Goal: Task Accomplishment & Management: Use online tool/utility

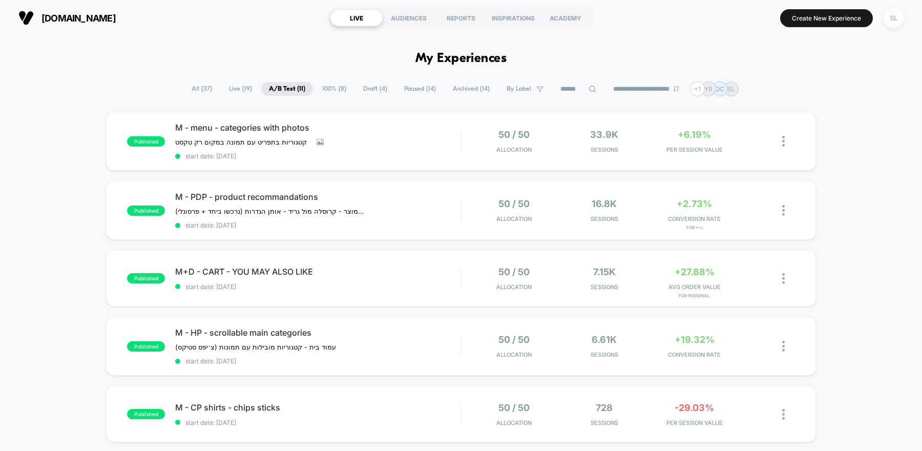
click at [888, 16] on div "SL" at bounding box center [893, 18] width 20 height 20
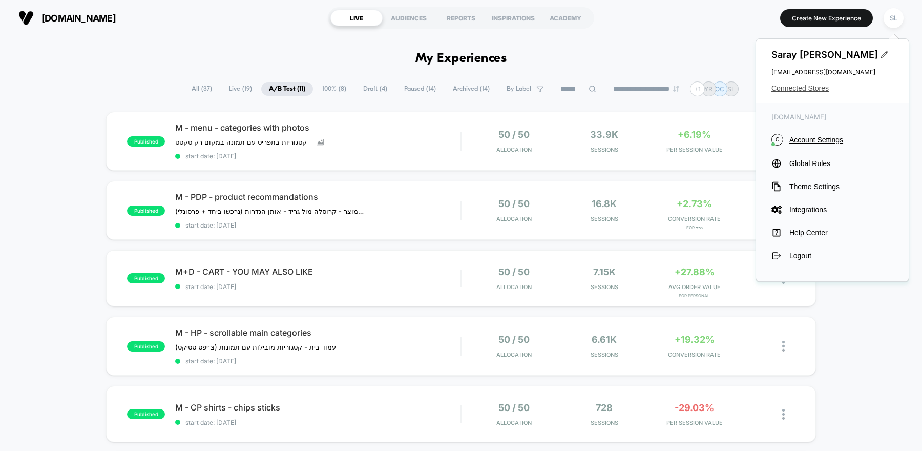
click at [804, 91] on span "Connected Stores" at bounding box center [832, 88] width 122 height 8
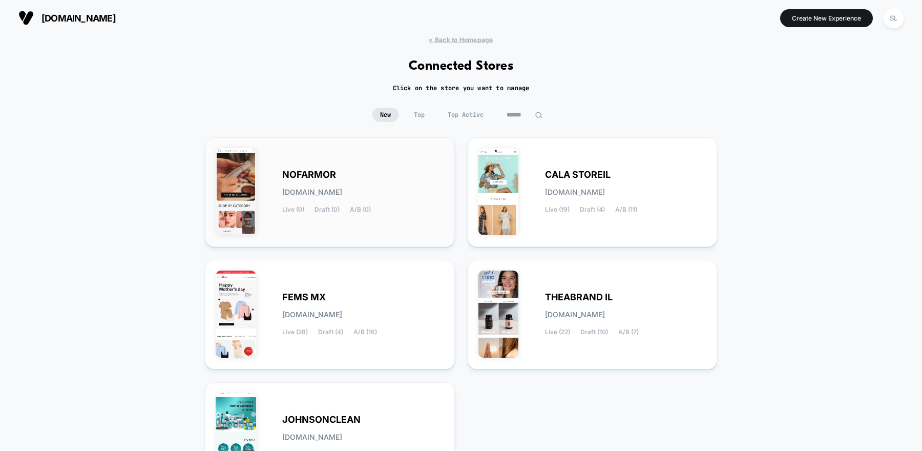
click at [350, 183] on div "NOFARMOR [DOMAIN_NAME] Live (0) Draft (0) A/B (0)" at bounding box center [363, 192] width 162 height 42
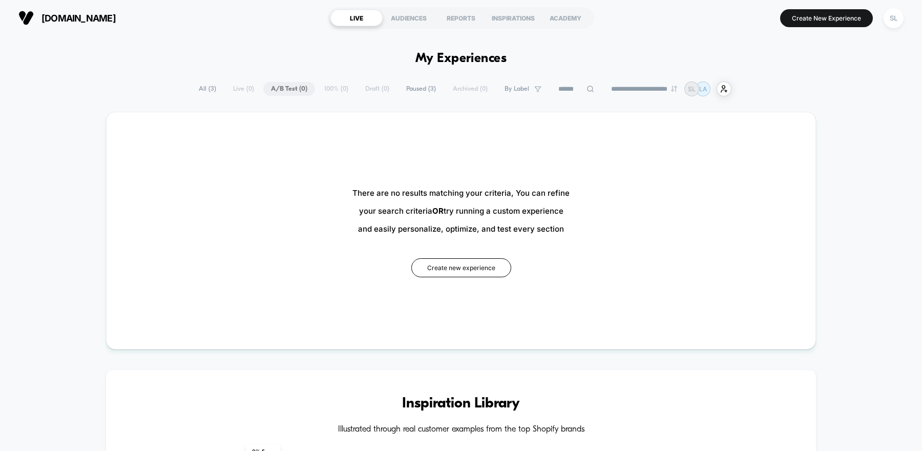
click at [408, 91] on span "Paused ( 3 )" at bounding box center [420, 89] width 45 height 14
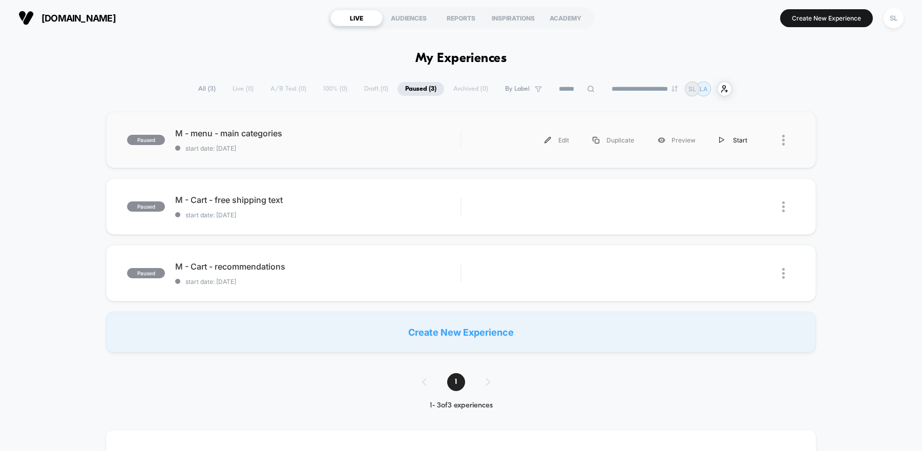
click at [723, 140] on img at bounding box center [721, 140] width 5 height 7
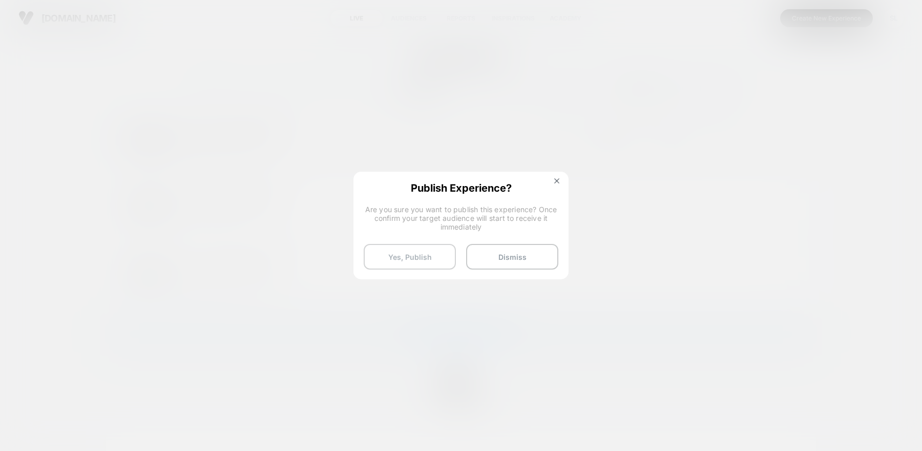
click at [419, 262] on button "Yes, Publish" at bounding box center [410, 257] width 92 height 26
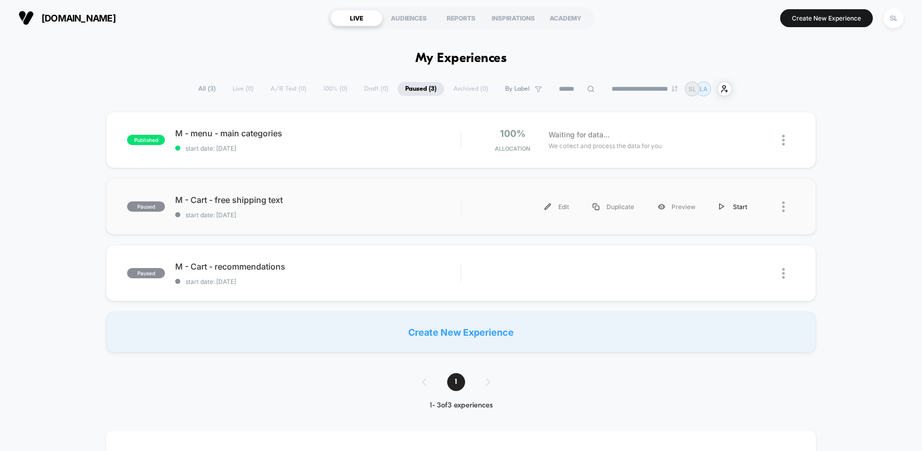
click at [723, 207] on img at bounding box center [721, 206] width 5 height 7
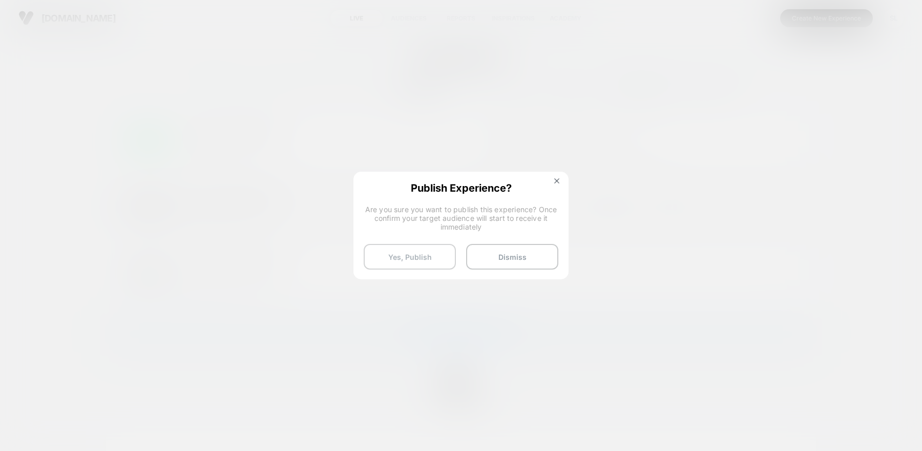
click at [427, 263] on button "Yes, Publish" at bounding box center [410, 257] width 92 height 26
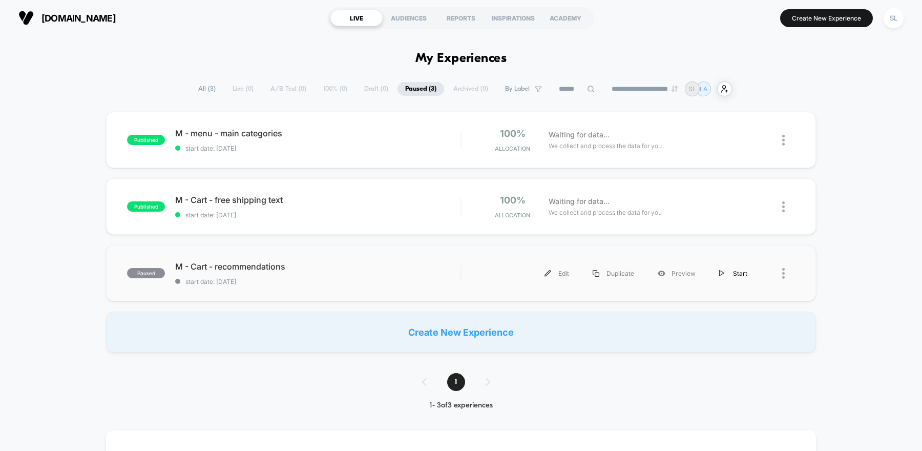
click at [723, 272] on img at bounding box center [721, 273] width 5 height 7
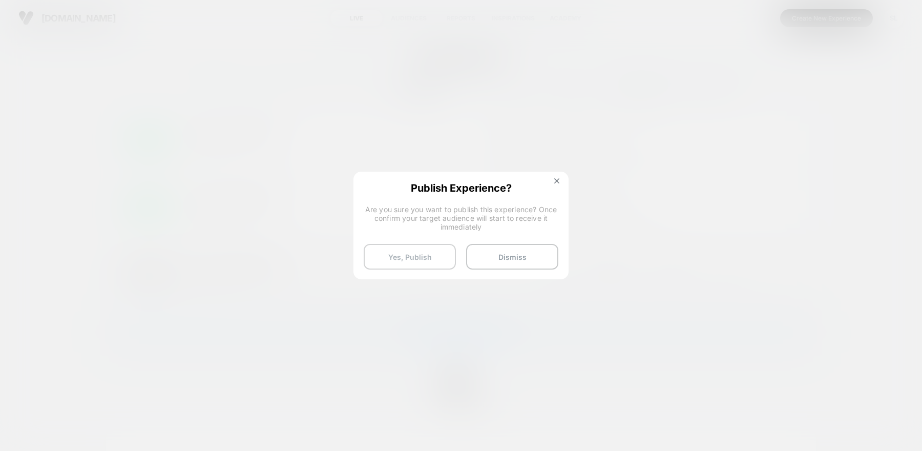
click at [419, 256] on button "Yes, Publish" at bounding box center [410, 257] width 92 height 26
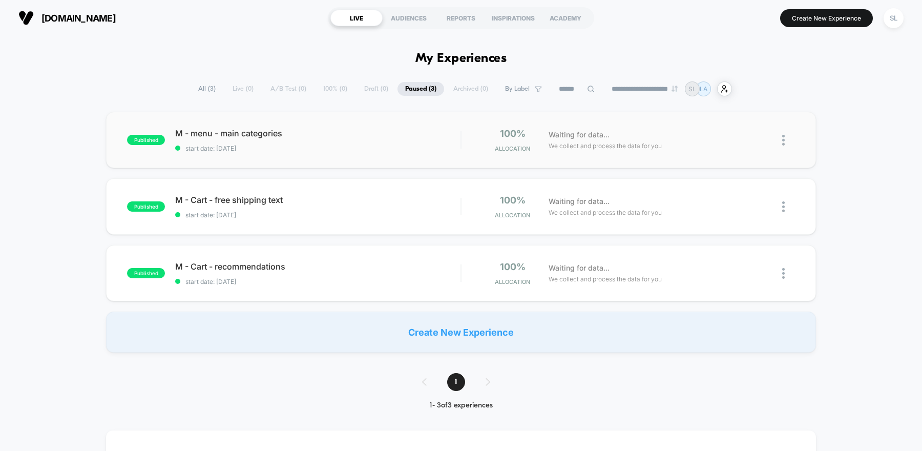
click at [345, 156] on div "published M - menu - main categories start date: [DATE] 100% Allocation Waiting…" at bounding box center [461, 140] width 710 height 56
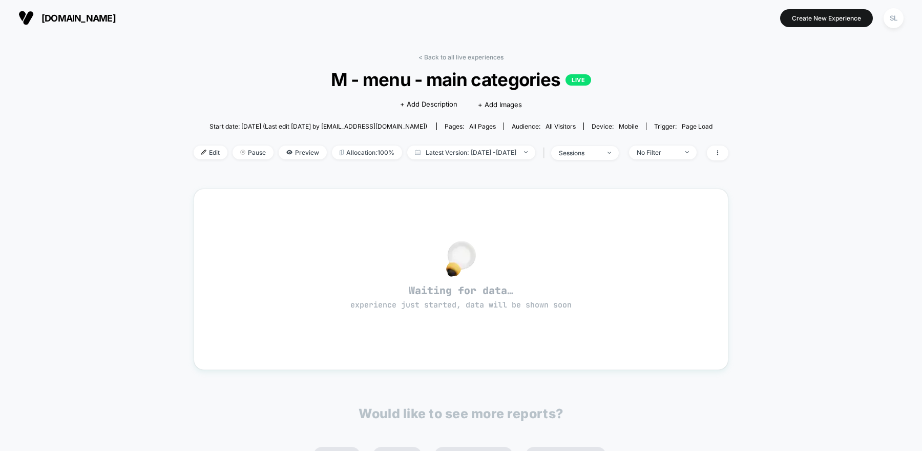
click at [53, 19] on span "[DOMAIN_NAME]" at bounding box center [78, 18] width 74 height 11
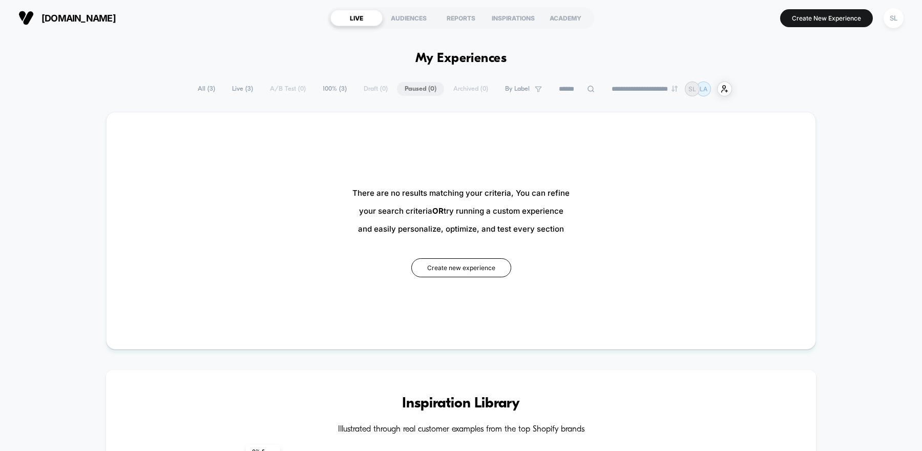
click at [326, 91] on span "100% ( 3 )" at bounding box center [334, 89] width 39 height 14
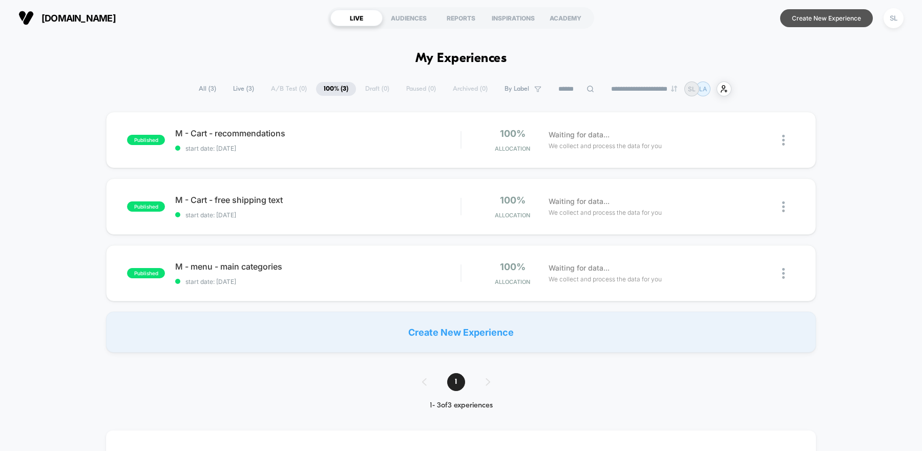
click at [821, 16] on button "Create New Experience" at bounding box center [826, 18] width 93 height 18
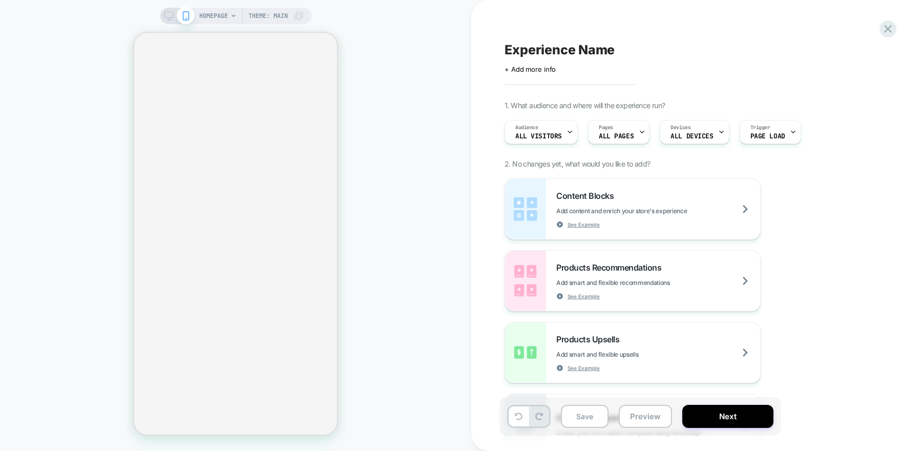
click at [295, 11] on icon at bounding box center [298, 16] width 10 height 10
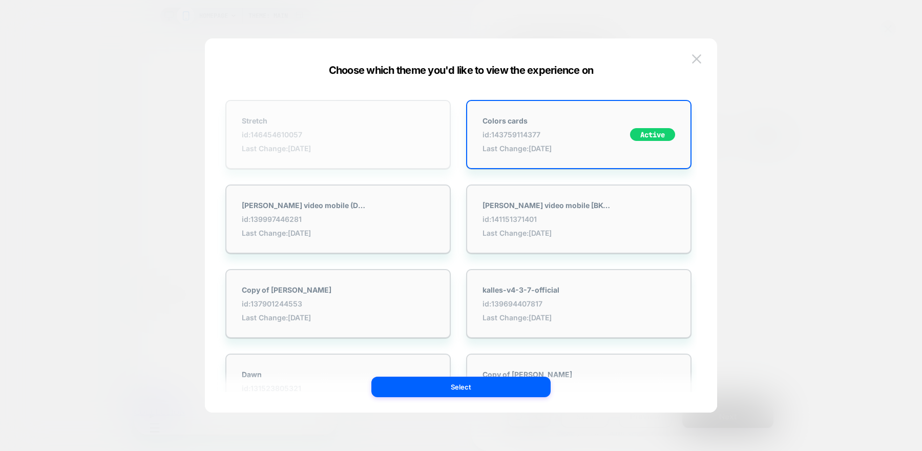
scroll to position [29, 0]
click at [415, 130] on div "Stretch id: 146454610057 Last Change: [DATE]" at bounding box center [337, 134] width 225 height 69
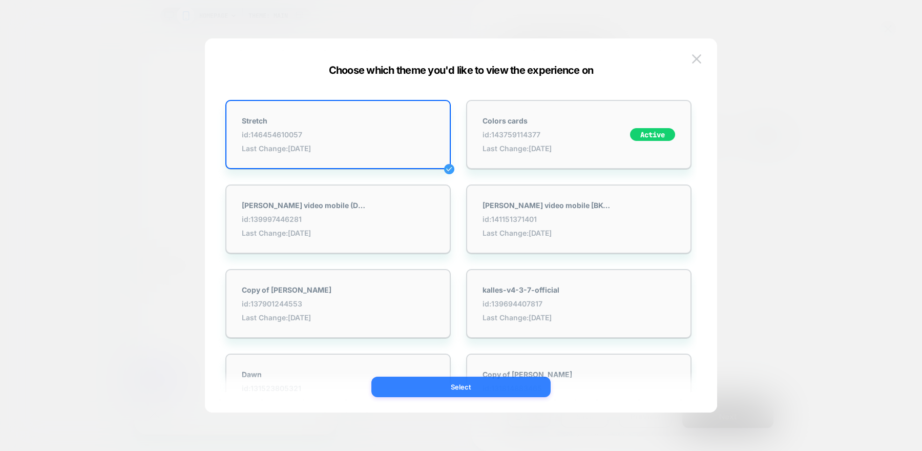
click at [489, 391] on button "Select" at bounding box center [460, 386] width 179 height 20
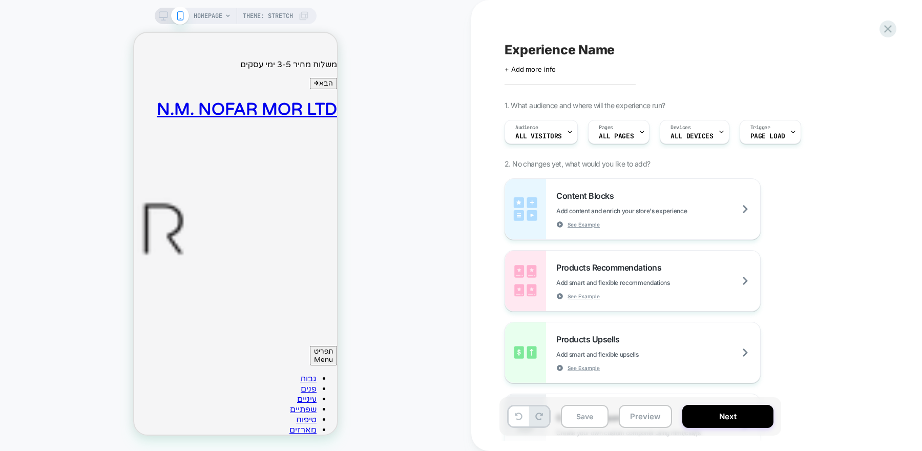
scroll to position [0, 0]
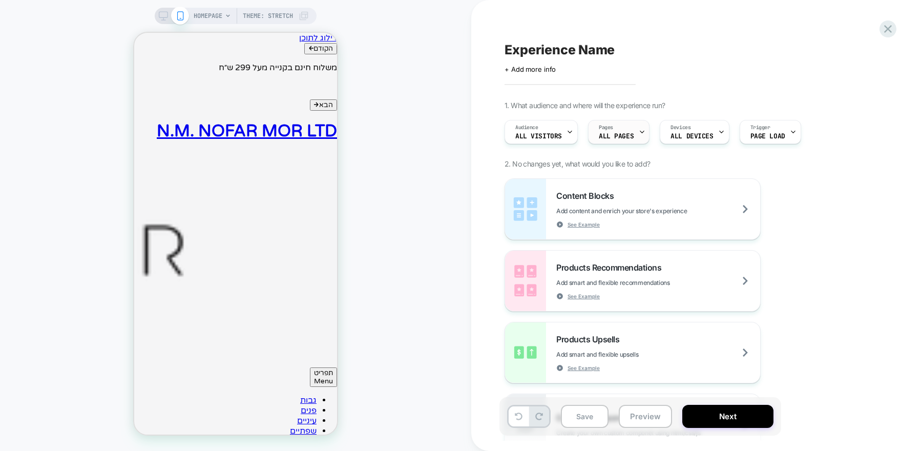
click at [594, 140] on div "Pages ALL PAGES" at bounding box center [615, 131] width 55 height 23
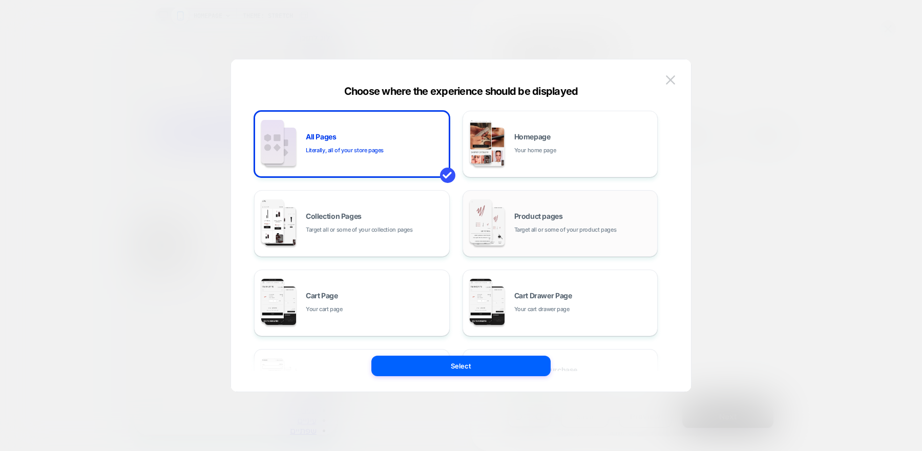
click at [545, 217] on span "Product pages" at bounding box center [538, 216] width 49 height 7
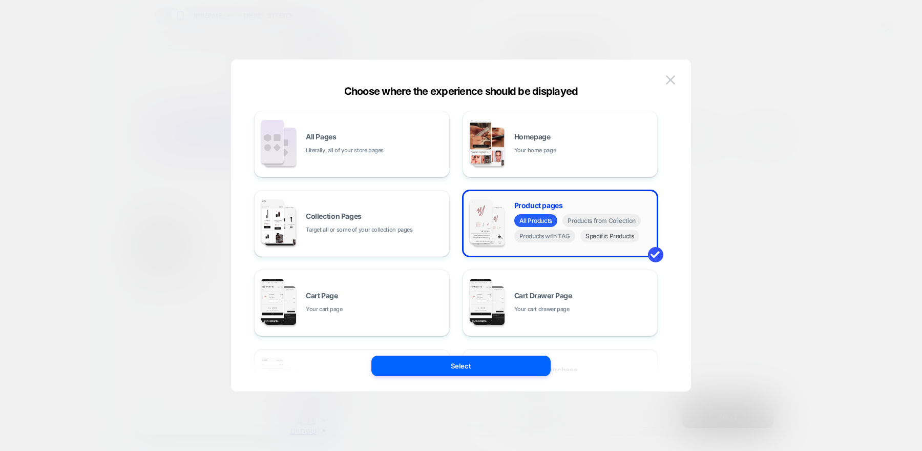
click at [597, 240] on span "Specific Products" at bounding box center [609, 235] width 59 height 13
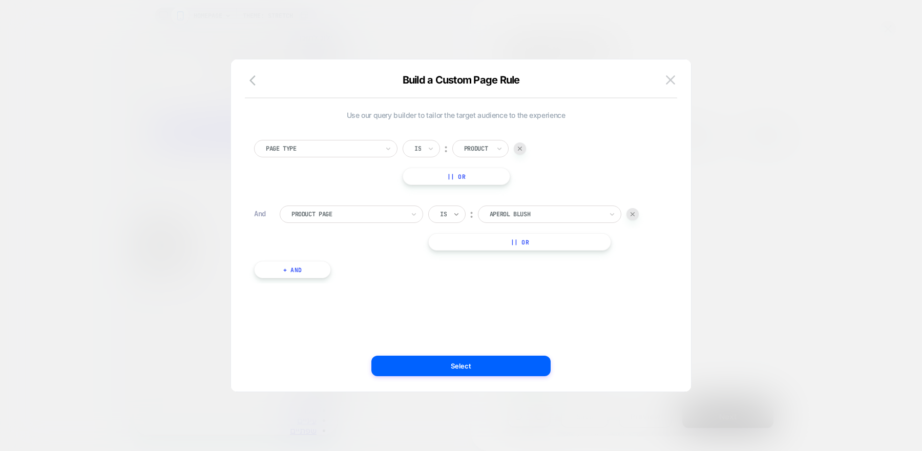
click at [458, 214] on icon at bounding box center [456, 214] width 7 height 10
click at [459, 256] on div "Is not" at bounding box center [471, 258] width 67 height 16
click at [318, 218] on div at bounding box center [347, 213] width 113 height 9
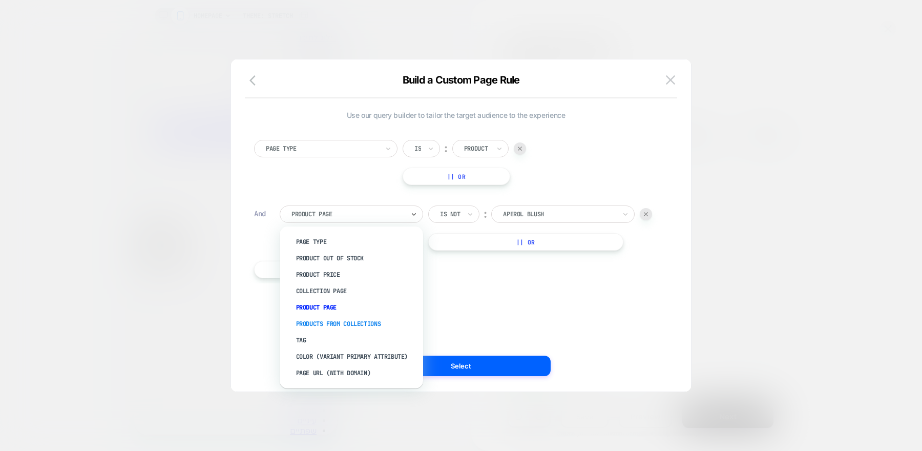
click at [327, 322] on div "Products From Collections" at bounding box center [356, 323] width 133 height 16
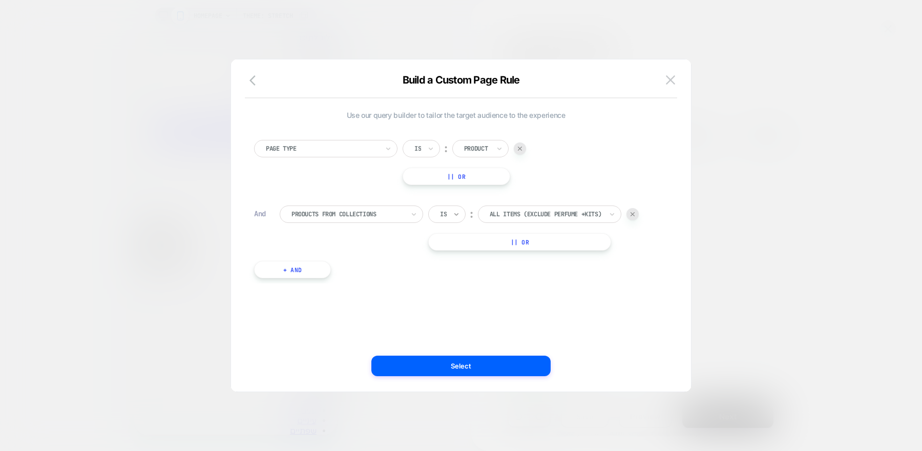
click at [455, 217] on icon at bounding box center [456, 214] width 7 height 10
click at [453, 262] on div "Is not" at bounding box center [471, 258] width 67 height 16
click at [468, 178] on button "|| Or" at bounding box center [457, 175] width 108 height 17
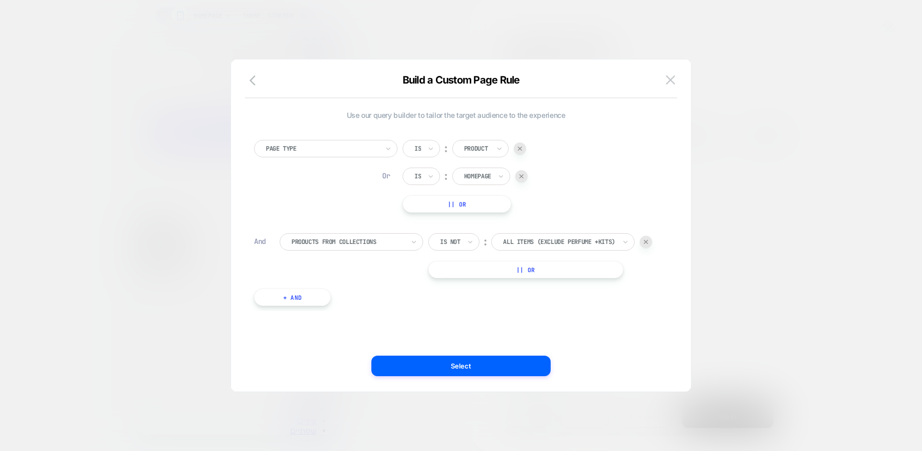
click at [522, 176] on img at bounding box center [521, 176] width 4 height 4
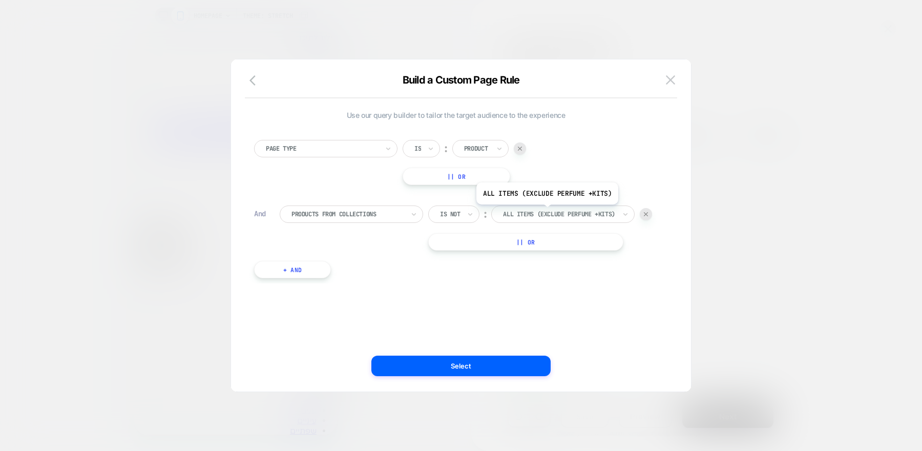
click at [545, 213] on div at bounding box center [559, 213] width 113 height 9
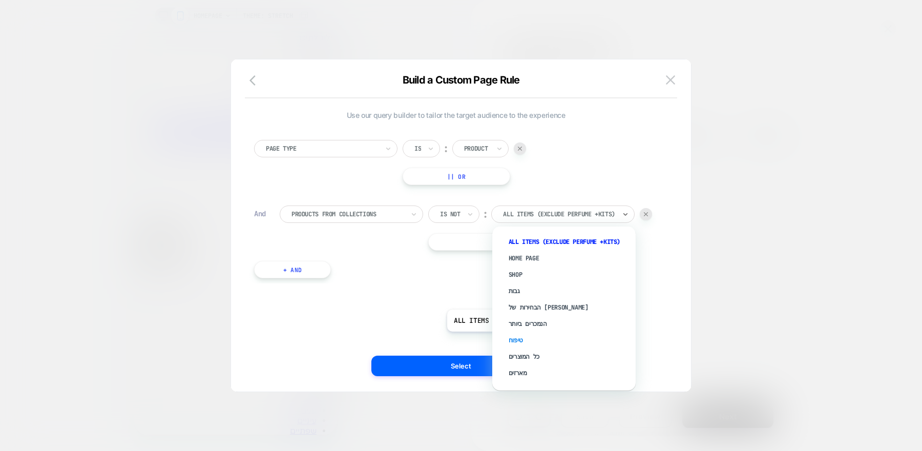
click at [516, 339] on div "טיפוח" at bounding box center [568, 340] width 133 height 16
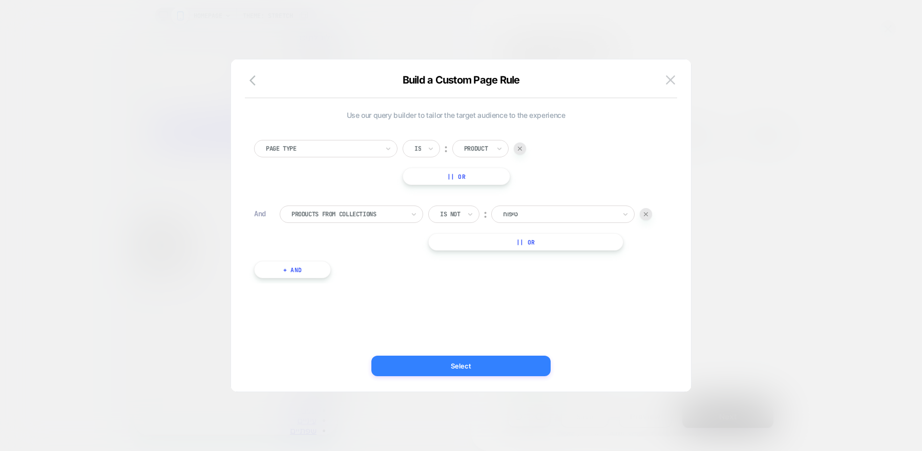
click at [510, 368] on button "Select" at bounding box center [460, 365] width 179 height 20
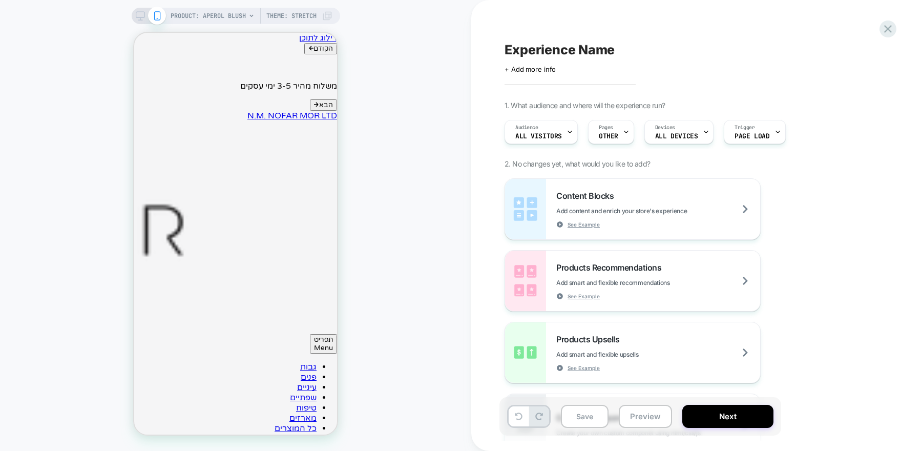
scroll to position [346, 0]
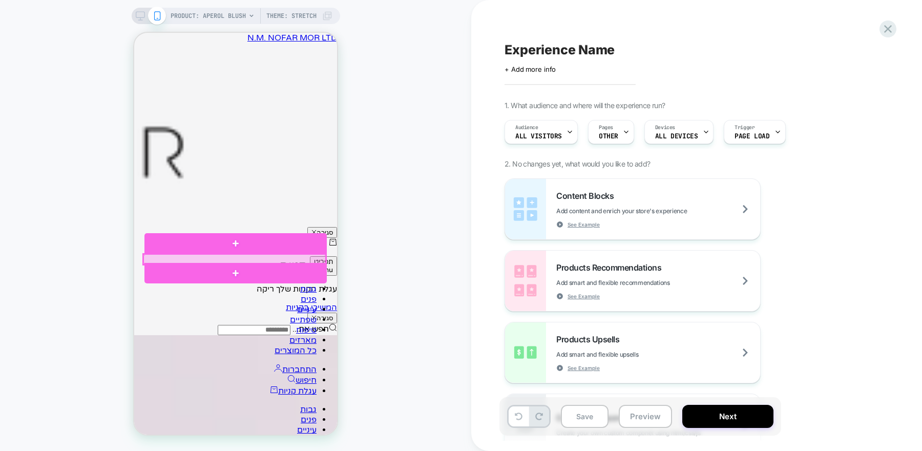
click at [300, 257] on div at bounding box center [234, 259] width 182 height 10
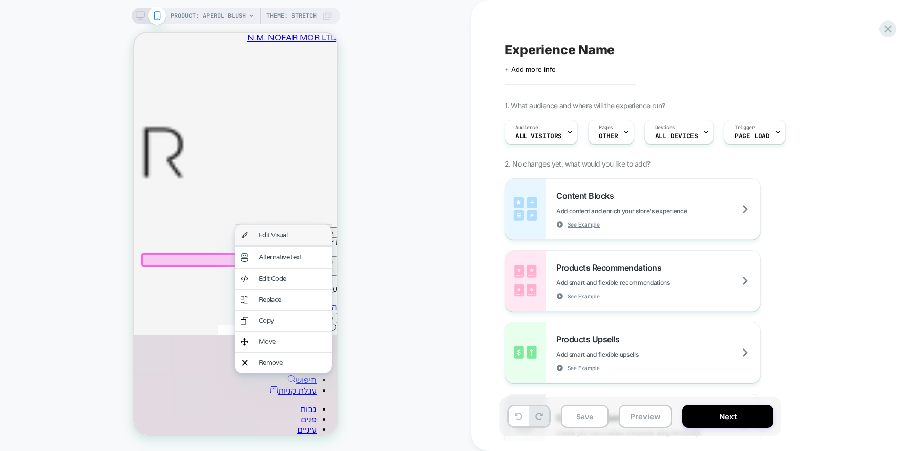
click at [304, 239] on div "Edit Visual" at bounding box center [292, 235] width 67 height 8
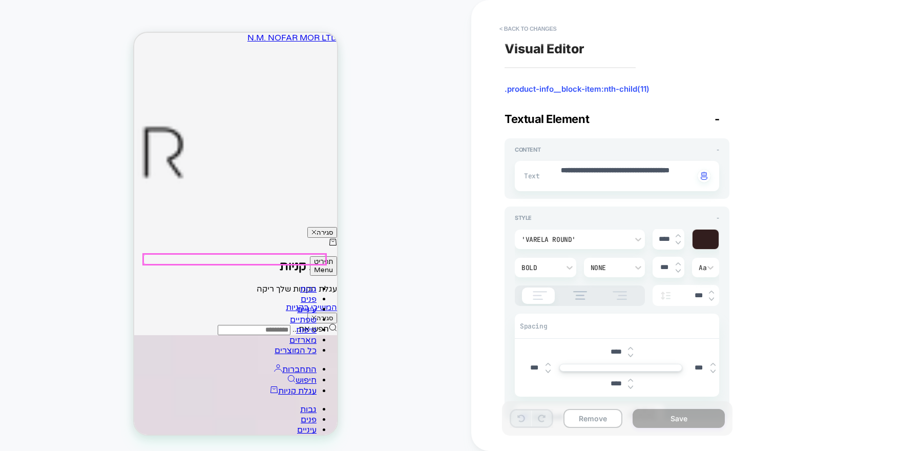
type textarea "*"
click at [519, 32] on button "< Back to changes" at bounding box center [528, 28] width 68 height 16
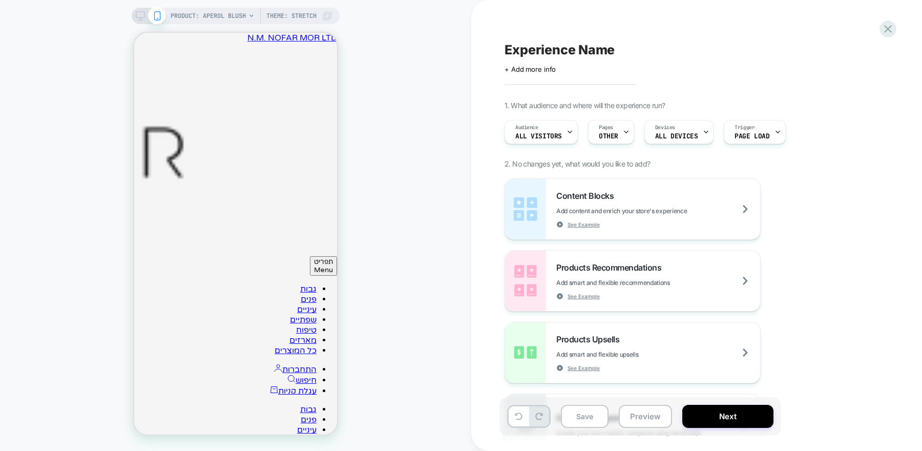
scroll to position [0, 0]
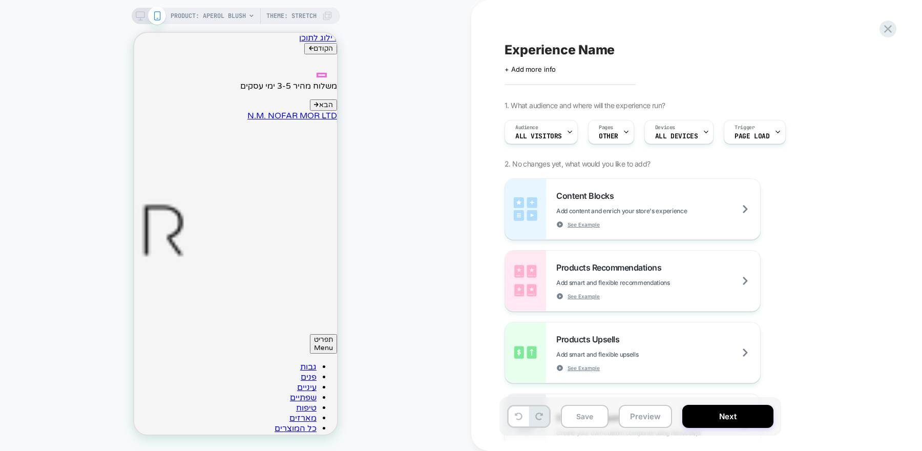
click at [325, 334] on button "תפריט Menu" at bounding box center [323, 343] width 27 height 19
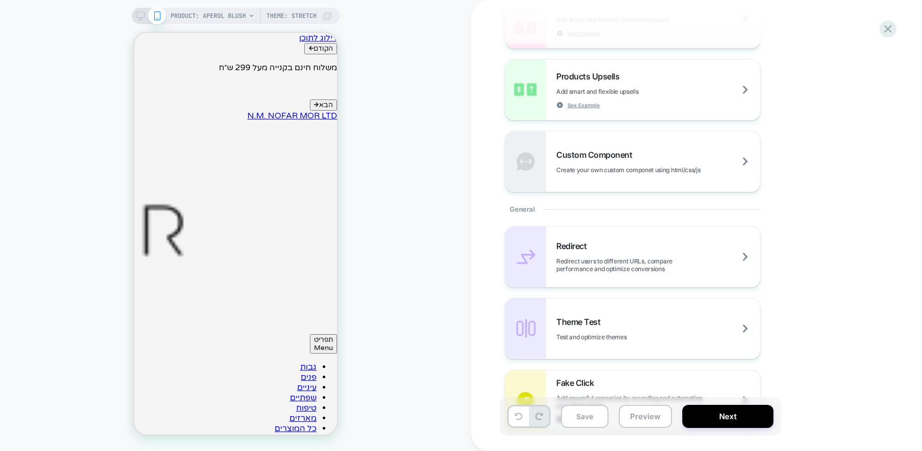
scroll to position [270, 0]
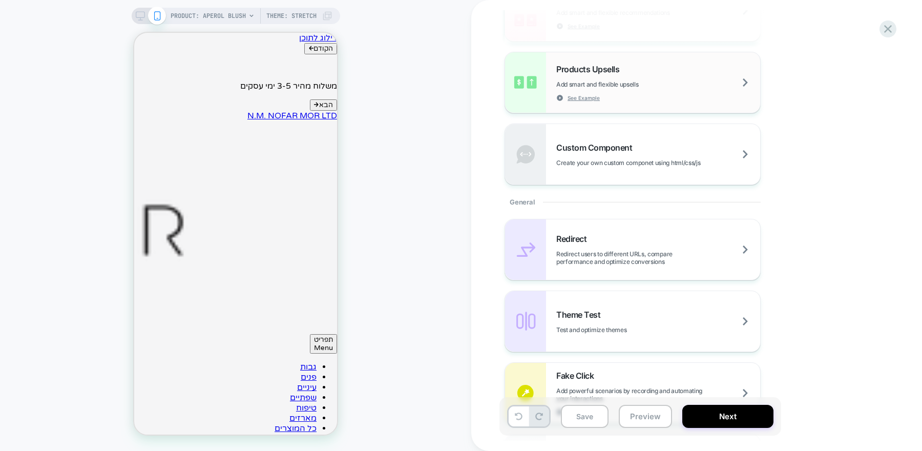
click at [683, 80] on span "Add smart and flexible upsells" at bounding box center [622, 84] width 133 height 8
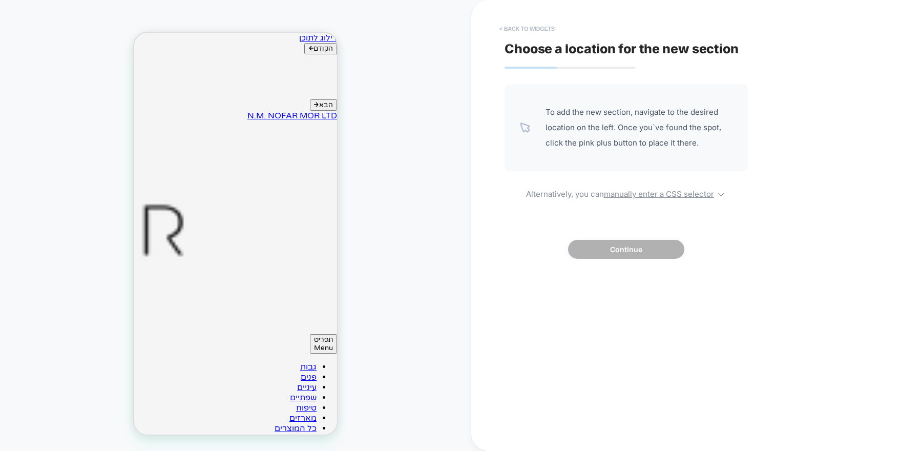
click at [532, 24] on button "< Back to widgets" at bounding box center [527, 28] width 66 height 16
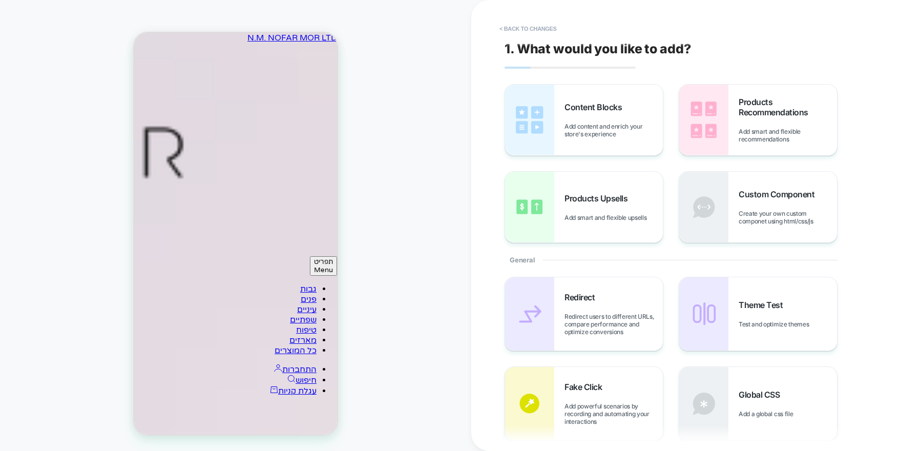
scroll to position [560, 0]
click at [578, 218] on span "Add smart and flexible upsells" at bounding box center [607, 218] width 87 height 8
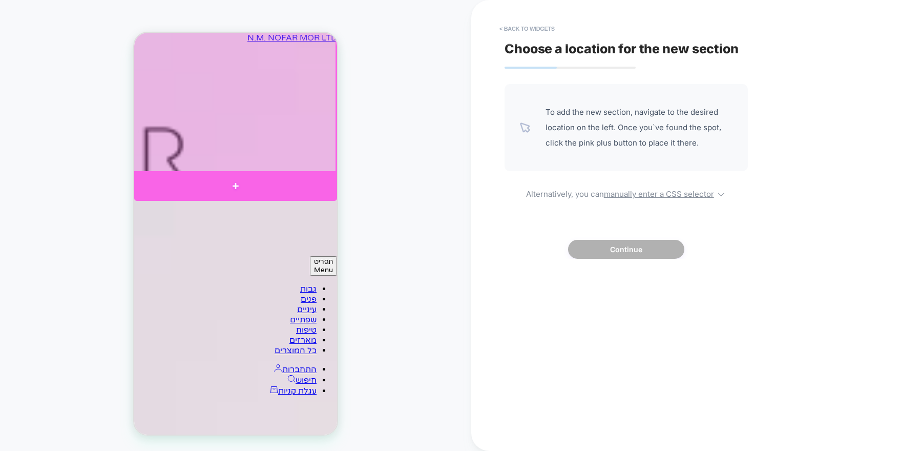
click at [314, 178] on div at bounding box center [235, 186] width 203 height 30
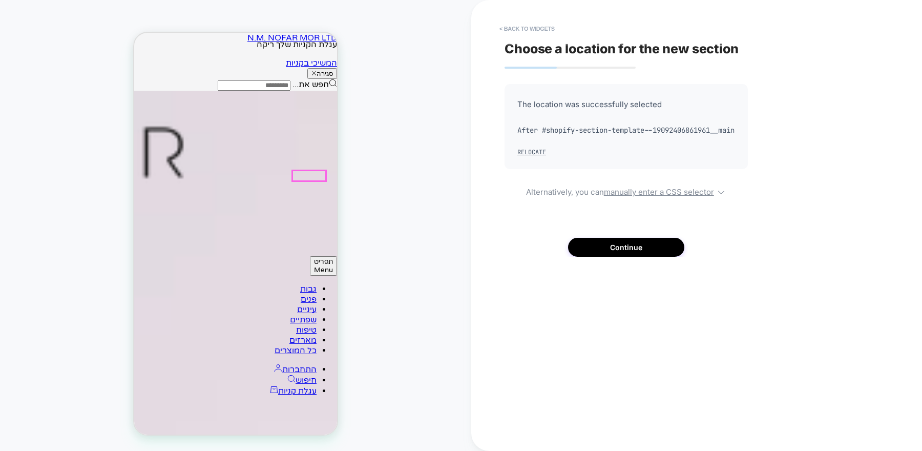
scroll to position [495, 0]
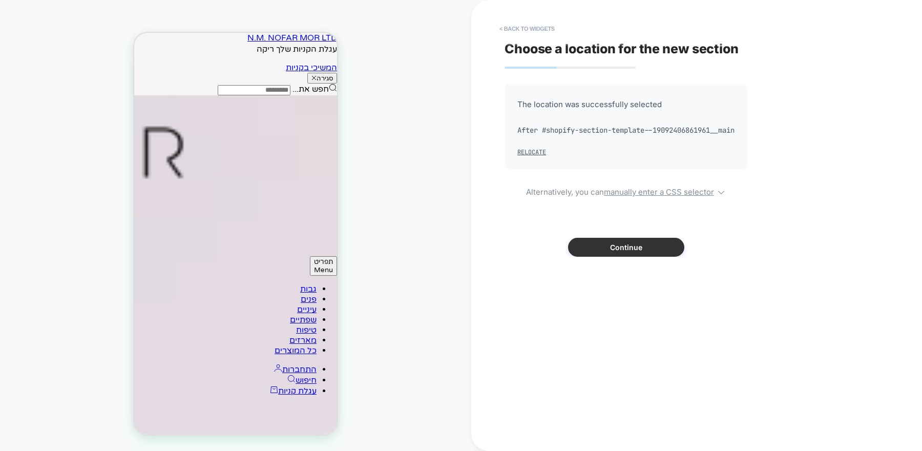
click at [610, 257] on button "Continue" at bounding box center [626, 247] width 116 height 19
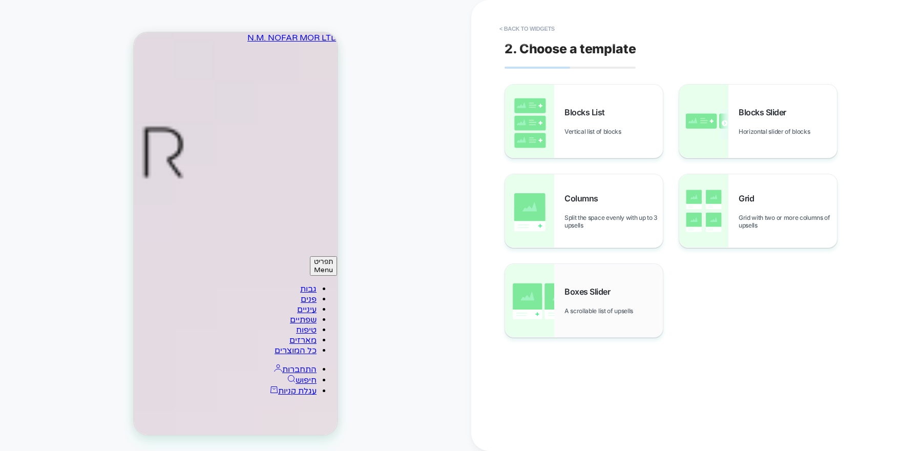
scroll to position [0, 0]
click at [739, 224] on span "Grid with two or more columns of upsells" at bounding box center [787, 221] width 98 height 15
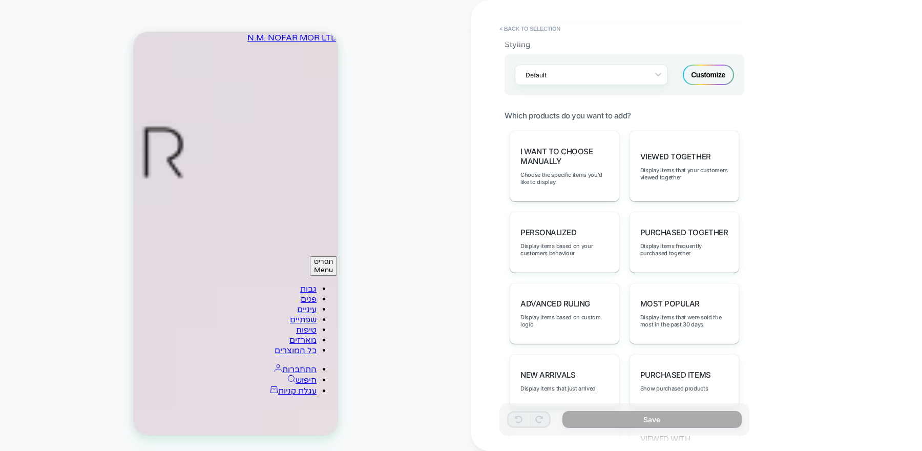
scroll to position [430, 0]
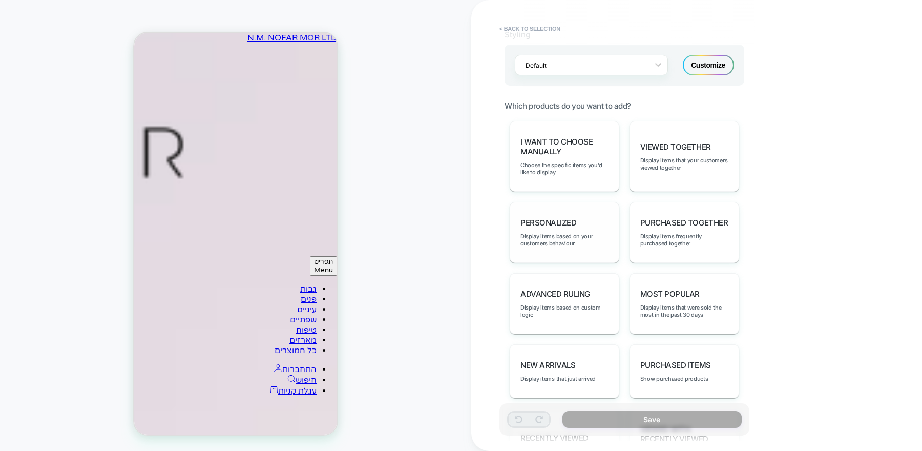
click at [609, 240] on div "personalized Display items based on your customers behaviour" at bounding box center [565, 232] width 110 height 61
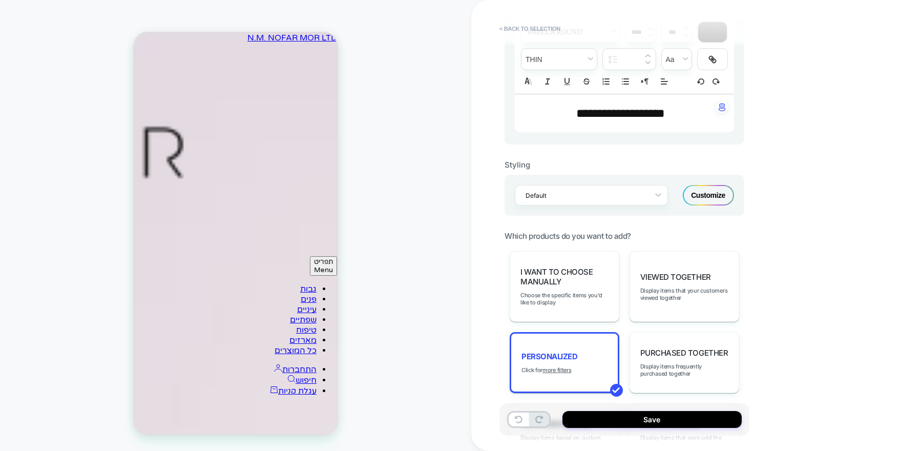
scroll to position [0, 0]
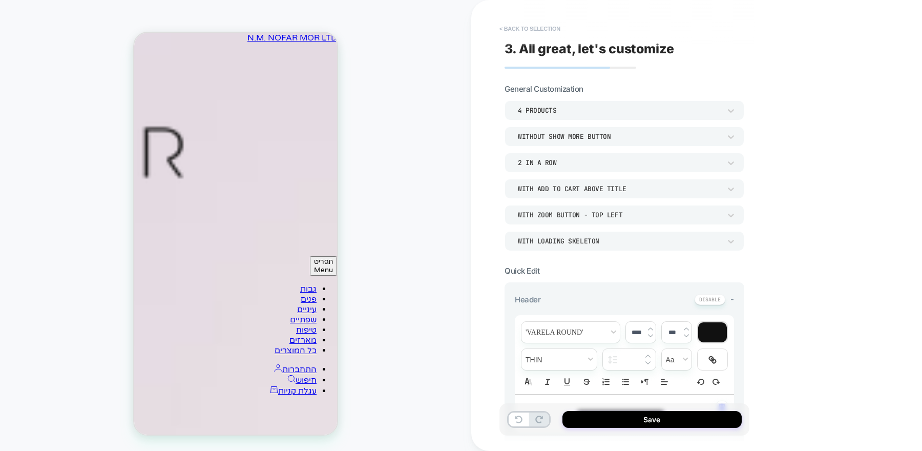
click at [541, 24] on button "< Back to selection" at bounding box center [529, 28] width 71 height 16
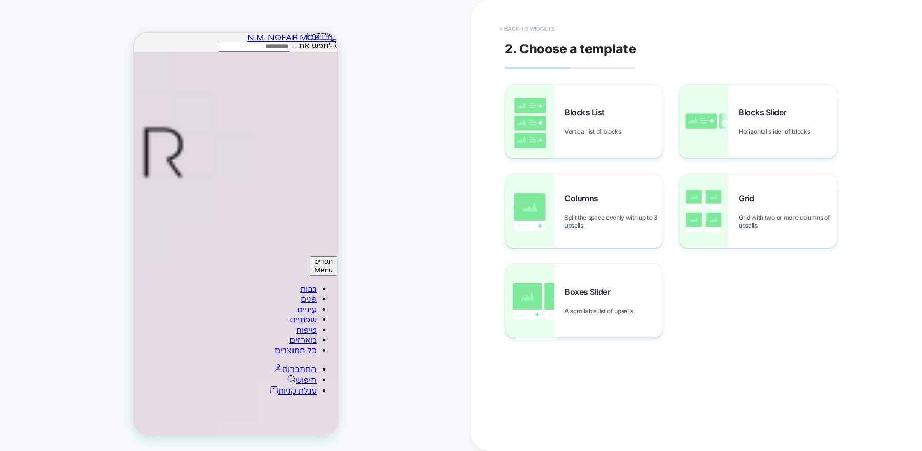
click at [541, 24] on button "< Back to widgets" at bounding box center [527, 28] width 66 height 16
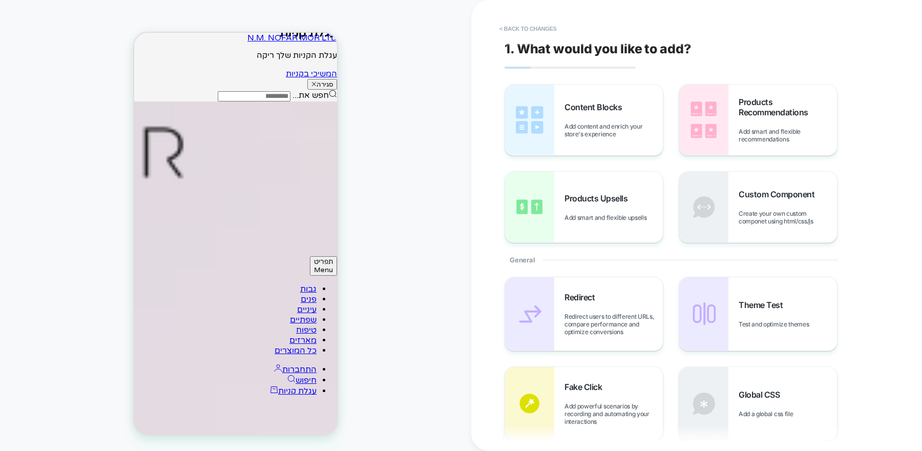
scroll to position [493, 0]
click at [525, 26] on button "< Back to changes" at bounding box center [528, 28] width 68 height 16
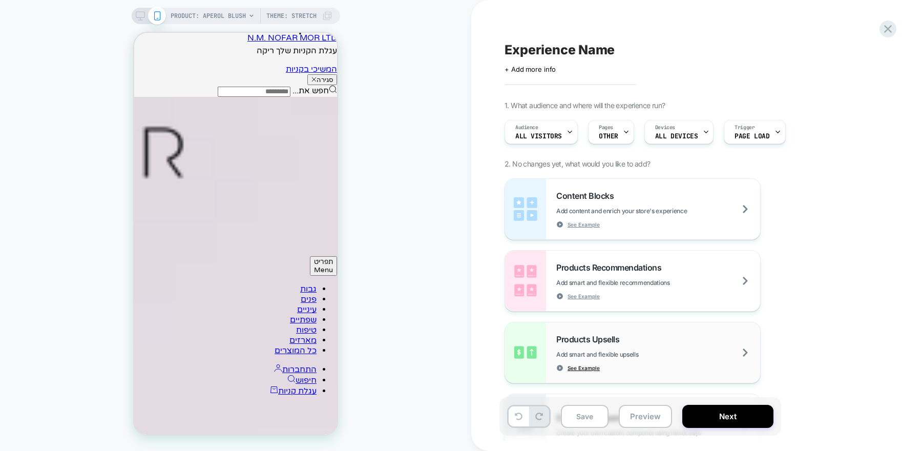
click at [581, 369] on span "See Example" at bounding box center [583, 367] width 32 height 7
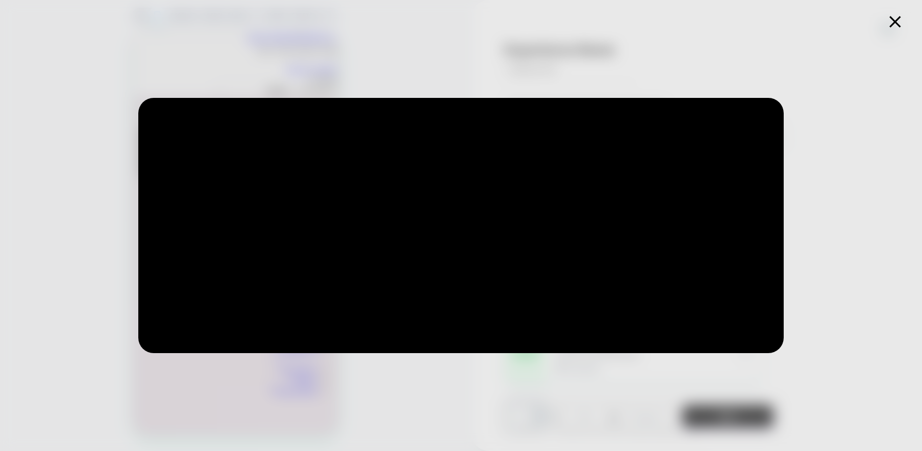
click at [900, 19] on icon at bounding box center [895, 22] width 20 height 20
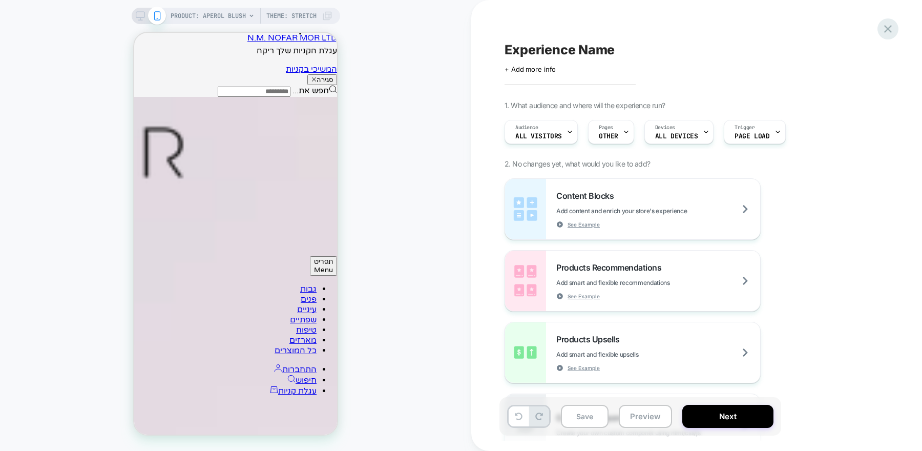
click at [881, 32] on icon at bounding box center [888, 29] width 14 height 14
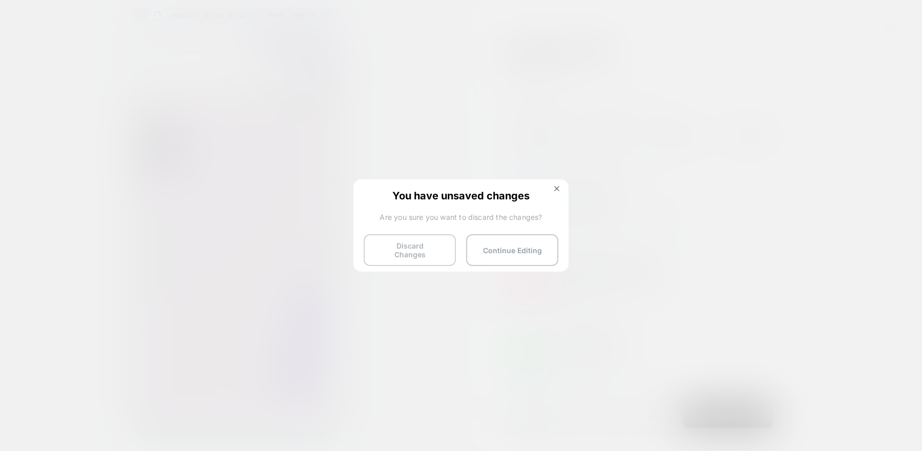
click at [418, 257] on button "Discard Changes" at bounding box center [410, 250] width 92 height 32
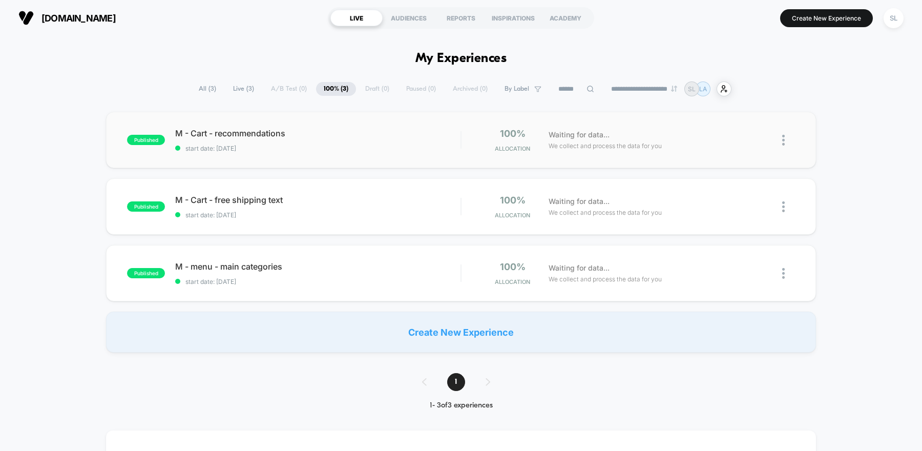
click at [319, 152] on div "published M - Cart - recommendations start date: [DATE] 100% Allocation Waiting…" at bounding box center [461, 140] width 710 height 56
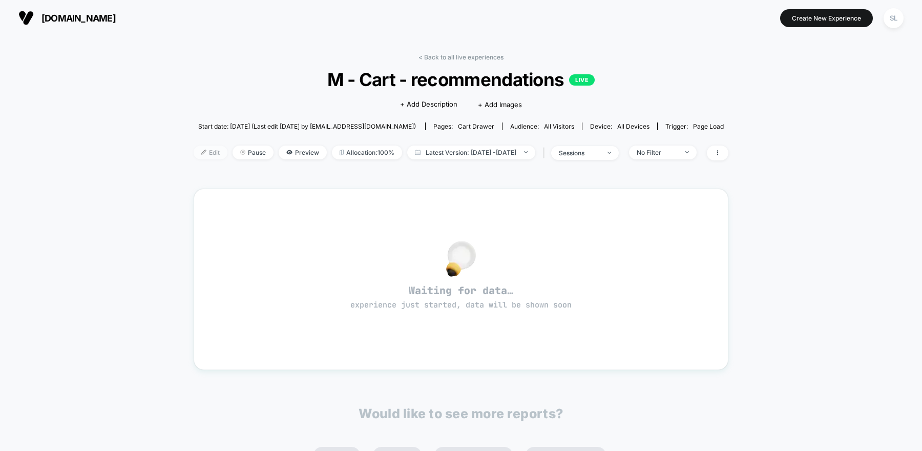
click at [201, 155] on span "Edit" at bounding box center [211, 152] width 34 height 14
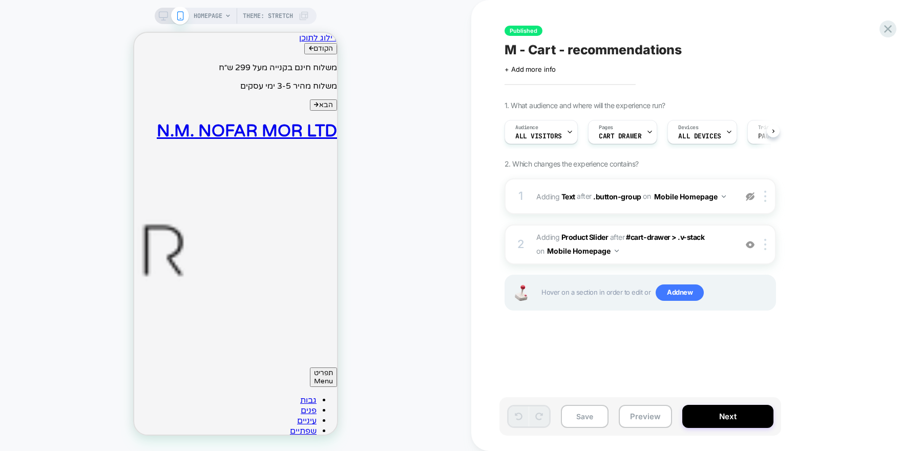
scroll to position [0, 1]
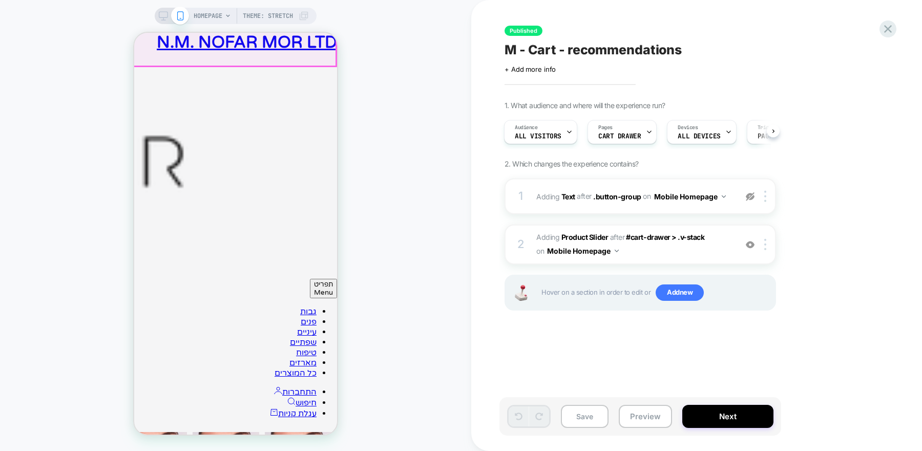
scroll to position [210, 0]
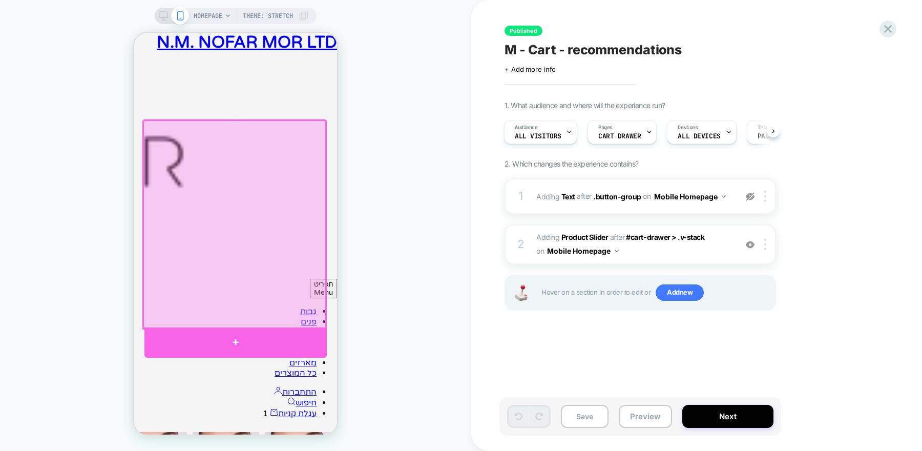
click at [286, 330] on div at bounding box center [235, 342] width 182 height 30
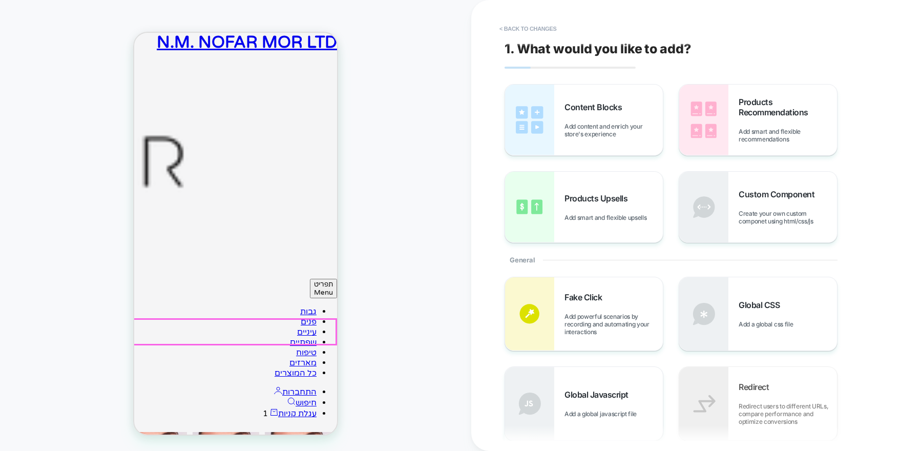
scroll to position [0, 0]
click at [609, 217] on span "Add smart and flexible upsells" at bounding box center [607, 218] width 87 height 8
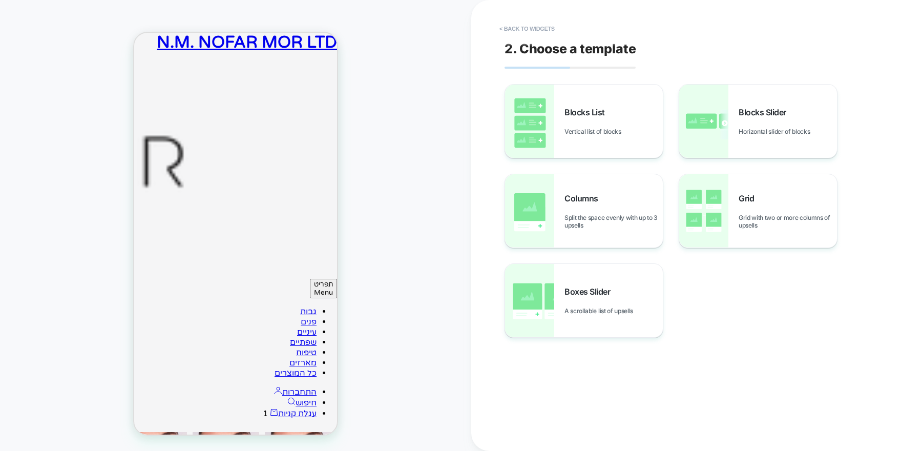
click at [270, 408] on link "עגלת קניות" at bounding box center [293, 413] width 47 height 10
click at [527, 27] on button "< Back to widgets" at bounding box center [527, 28] width 66 height 16
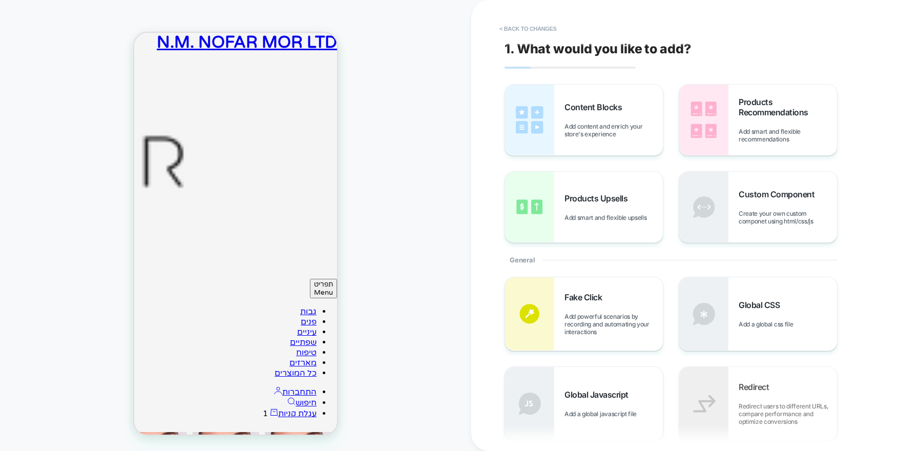
scroll to position [52, 0]
click at [533, 28] on button "< Back to changes" at bounding box center [528, 28] width 68 height 16
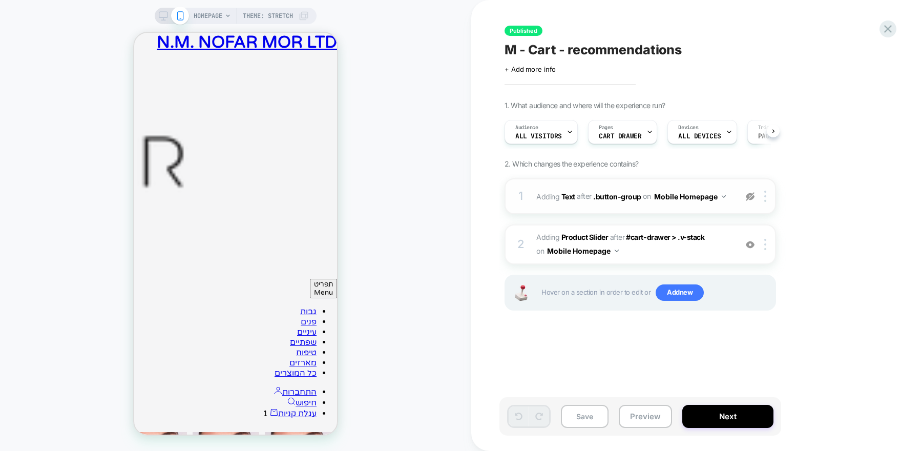
scroll to position [0, 1]
click at [766, 250] on div "2 #_loomi_addon_1756743198199 Adding Product Slider AFTER #cart-drawer > .v-sta…" at bounding box center [639, 244] width 271 height 40
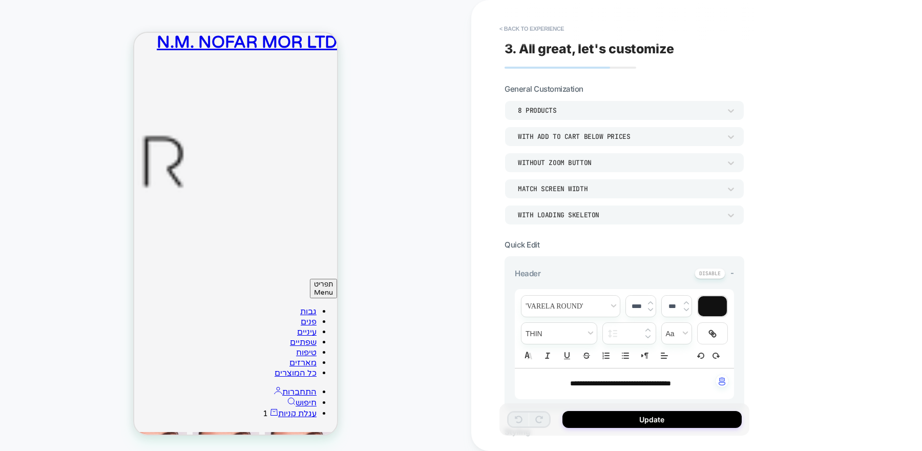
scroll to position [19, 0]
click at [516, 26] on button "< Back to experience" at bounding box center [531, 28] width 75 height 16
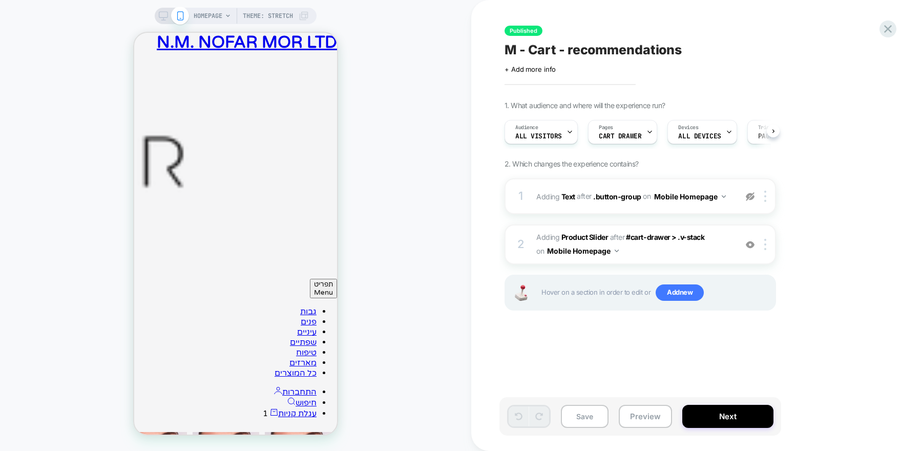
scroll to position [0, 1]
click at [764, 245] on img at bounding box center [765, 244] width 2 height 11
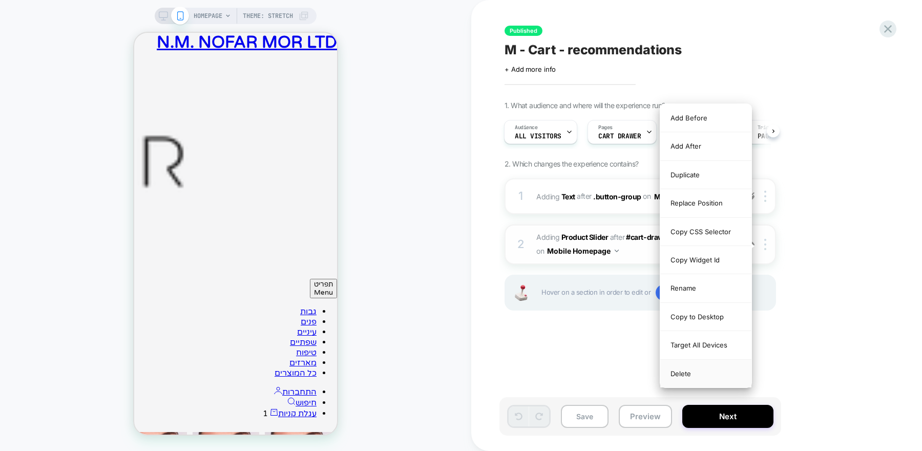
click at [700, 370] on div "Delete" at bounding box center [705, 374] width 91 height 28
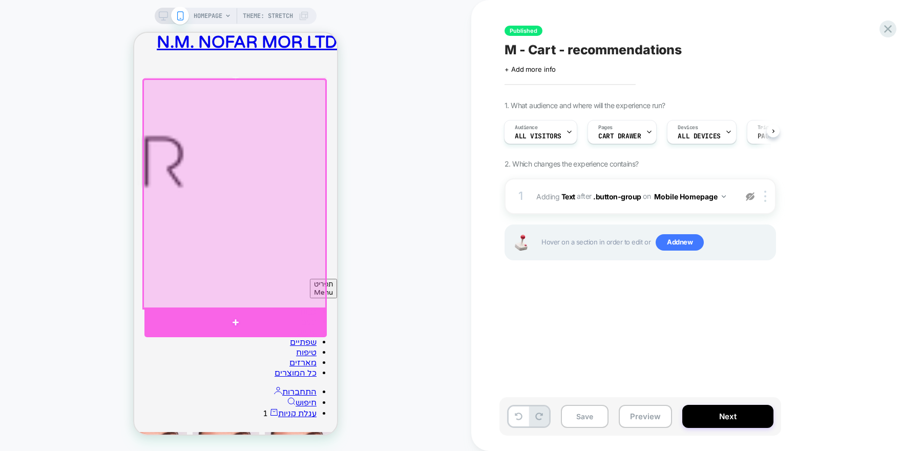
click at [249, 310] on div at bounding box center [235, 322] width 182 height 30
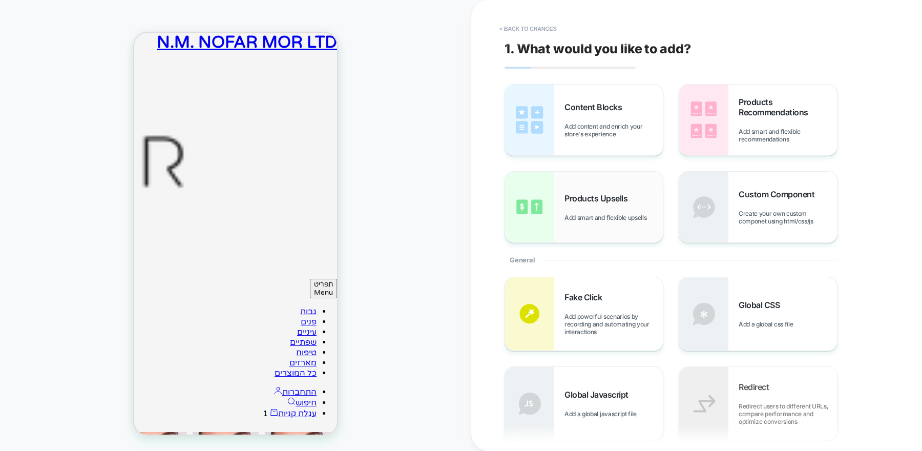
click at [557, 210] on div "Products Upsells Add smart and flexible upsells" at bounding box center [584, 207] width 158 height 71
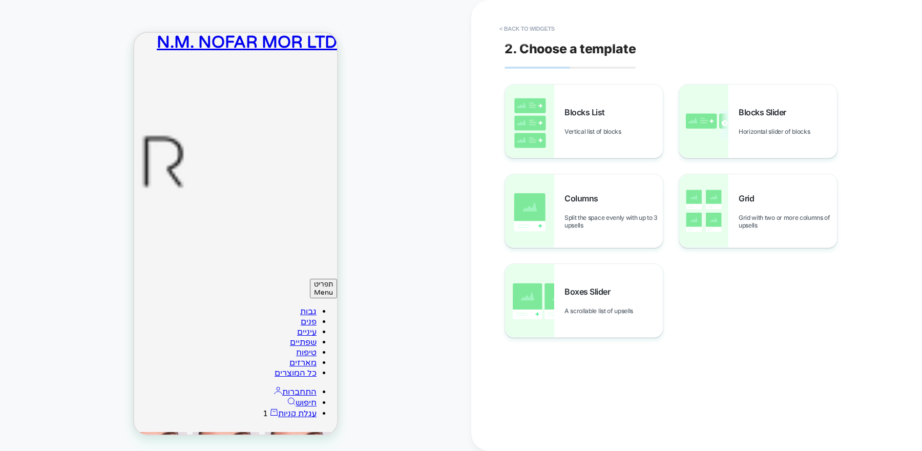
click at [270, 408] on link "עגלת קניות" at bounding box center [293, 413] width 47 height 10
click at [598, 301] on div "Boxes Slider A scrollable list of upsells" at bounding box center [613, 300] width 98 height 28
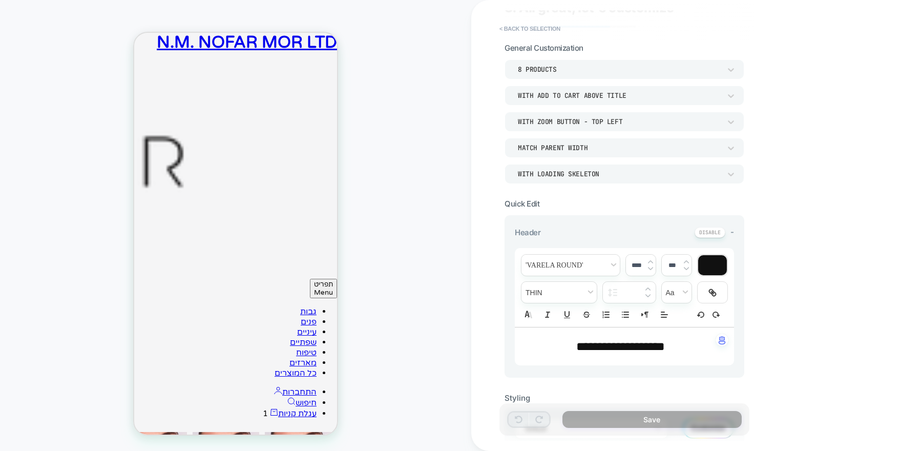
scroll to position [41, 0]
click at [625, 340] on span "**********" at bounding box center [620, 346] width 89 height 12
type input "****"
click at [625, 341] on span "**********" at bounding box center [620, 346] width 89 height 12
click at [625, 341] on span "**********" at bounding box center [601, 346] width 51 height 12
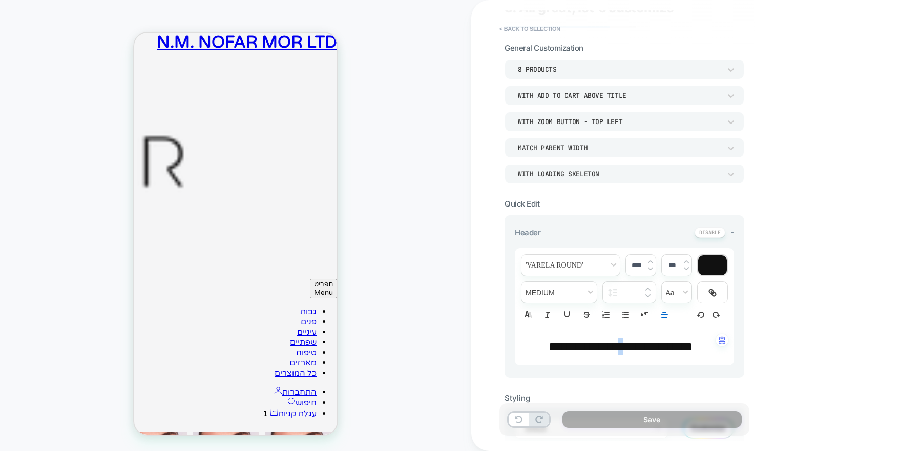
click at [611, 346] on span "**********" at bounding box center [620, 346] width 144 height 12
click at [631, 343] on span "**********" at bounding box center [620, 346] width 144 height 12
click at [644, 316] on icon "Right to Left" at bounding box center [644, 314] width 9 height 9
click at [653, 267] on div "****" at bounding box center [641, 265] width 30 height 21
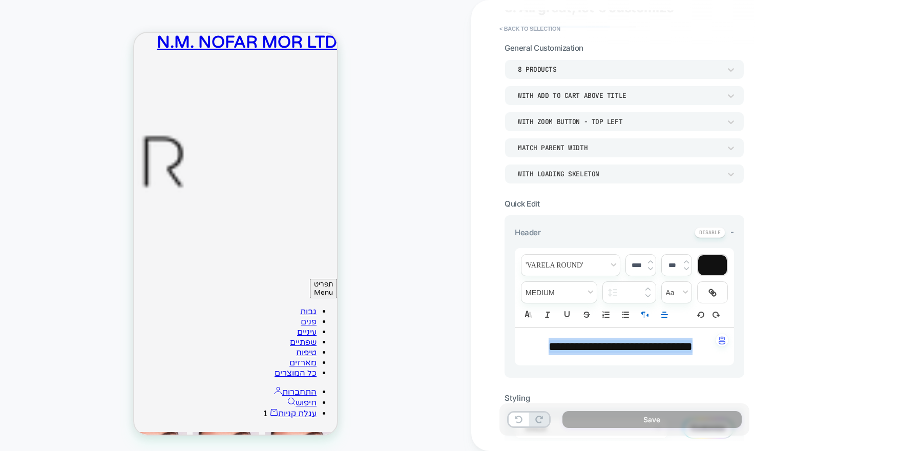
click at [650, 267] on img at bounding box center [650, 268] width 5 height 4
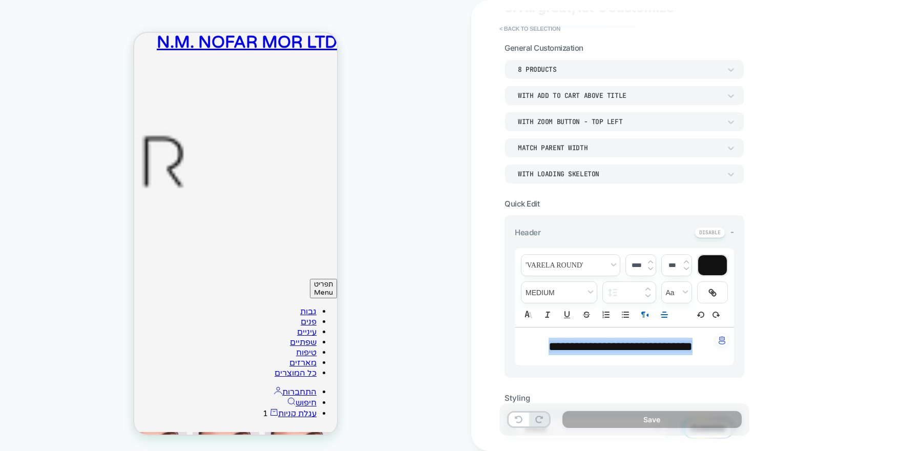
click at [650, 267] on img at bounding box center [650, 268] width 5 height 4
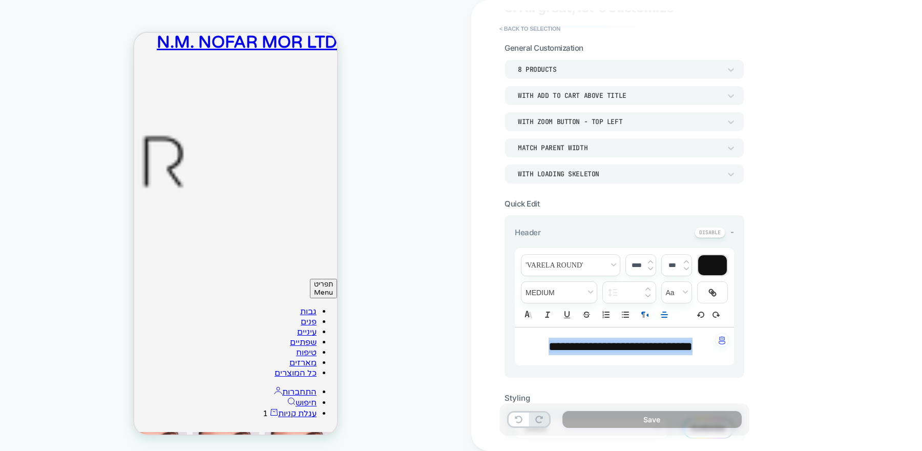
type input "****"
click at [624, 73] on div "8 Products" at bounding box center [619, 69] width 203 height 9
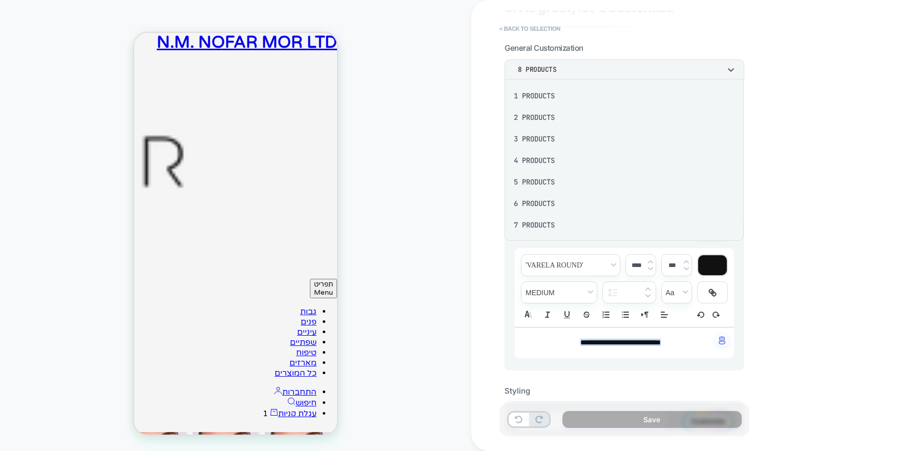
click at [533, 205] on div "6 Products" at bounding box center [624, 204] width 231 height 22
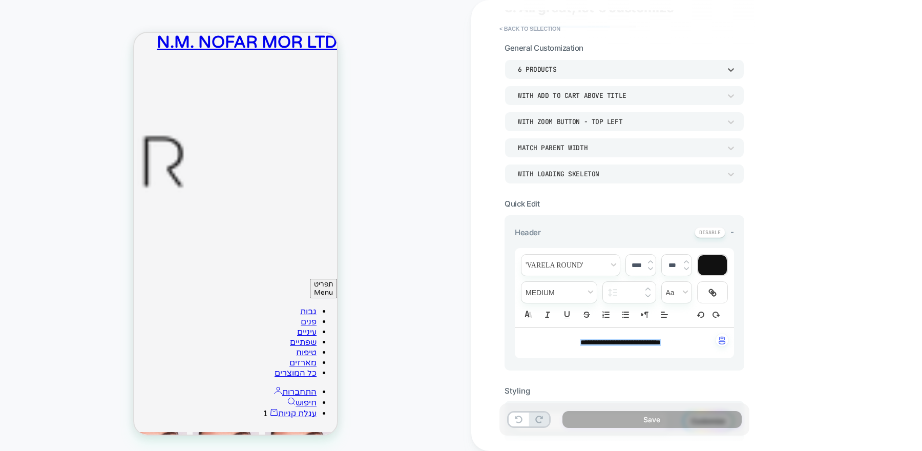
click at [631, 120] on div "With Zoom Button - Top Left" at bounding box center [619, 121] width 203 height 9
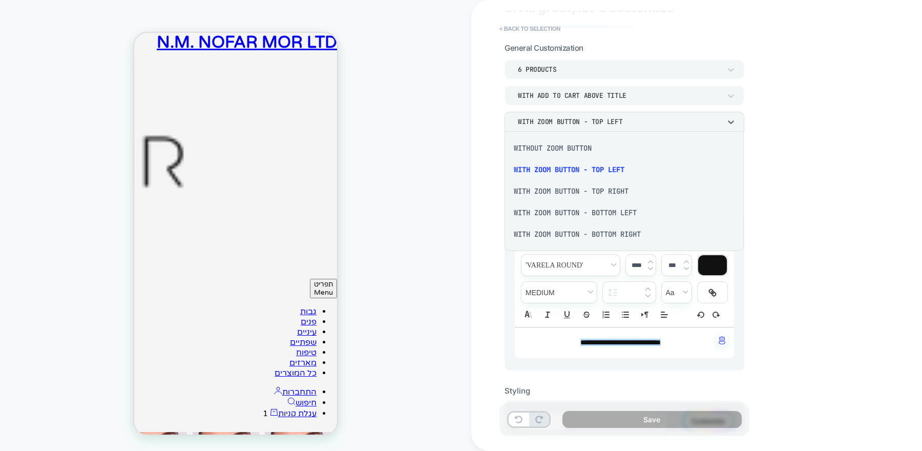
click at [609, 193] on div "With Zoom Button - Top Right" at bounding box center [624, 191] width 231 height 22
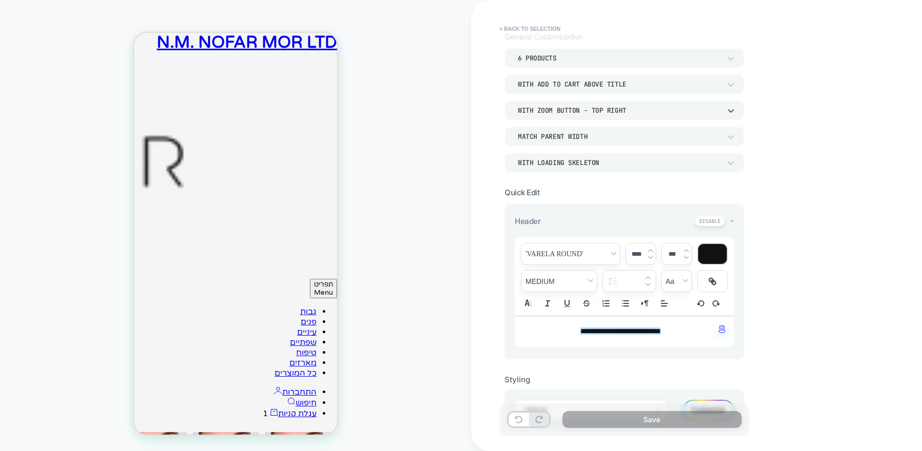
scroll to position [53, 0]
click at [616, 136] on div "Match Parent Width" at bounding box center [619, 136] width 203 height 9
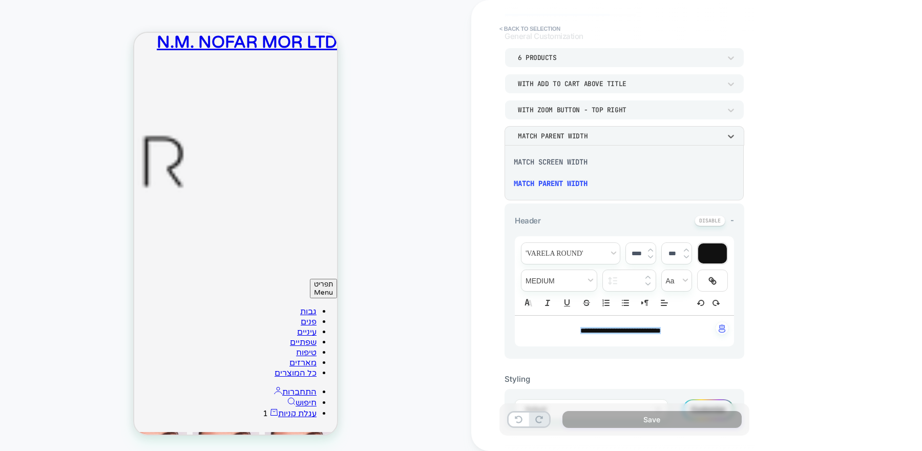
click at [616, 136] on div at bounding box center [461, 225] width 922 height 451
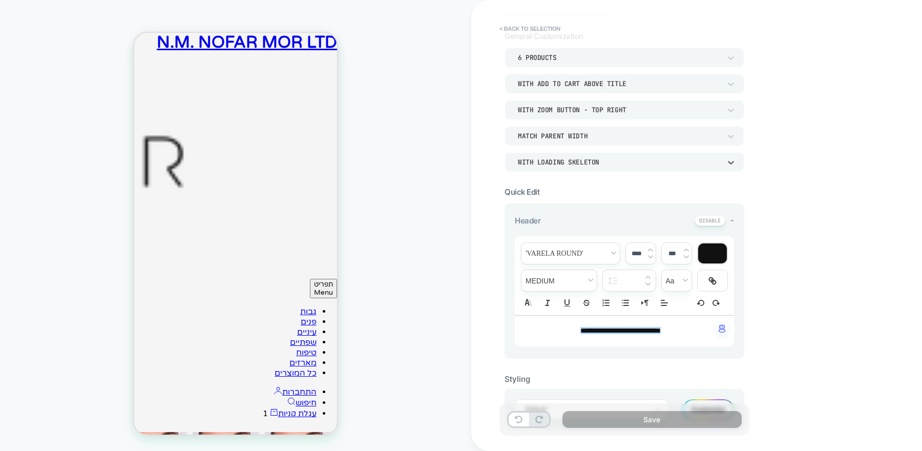
click at [616, 158] on div "WITH LOADING SKELETON" at bounding box center [619, 162] width 203 height 9
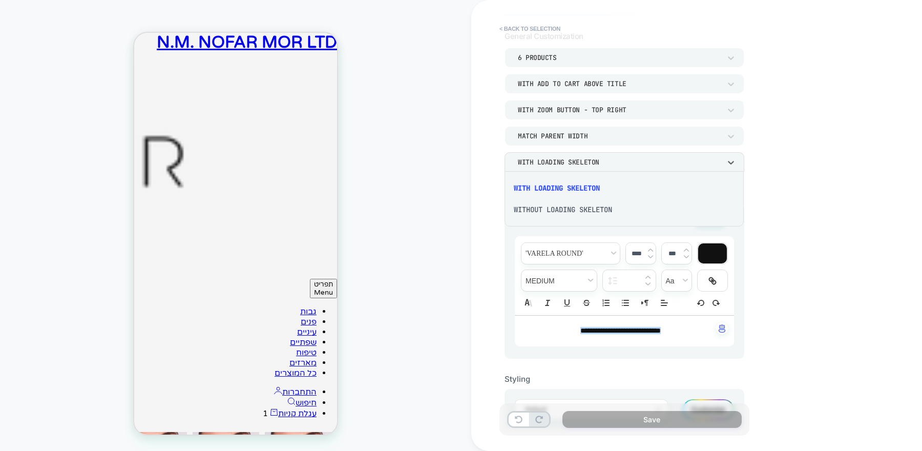
click at [616, 157] on div at bounding box center [461, 225] width 922 height 451
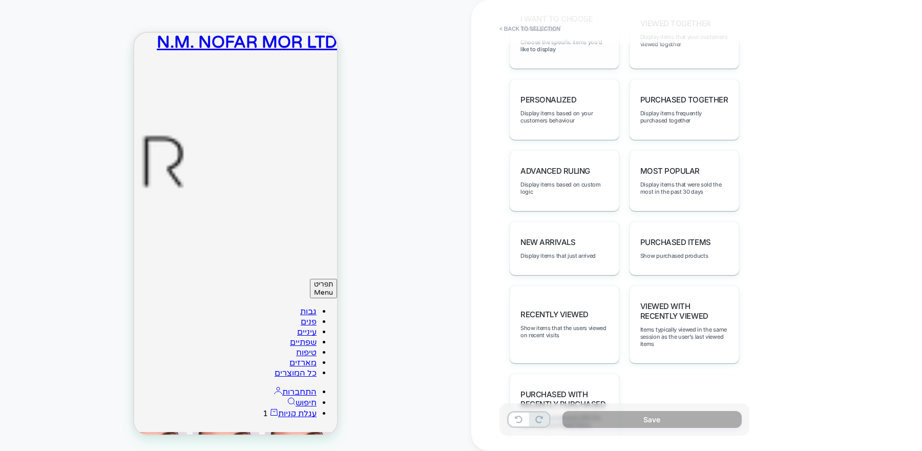
scroll to position [497, 0]
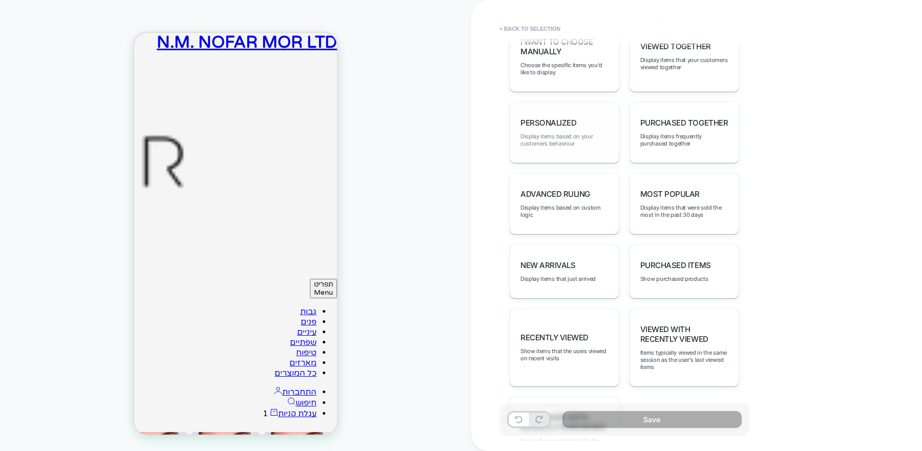
click at [563, 138] on span "Display items based on your customers behaviour" at bounding box center [564, 140] width 88 height 14
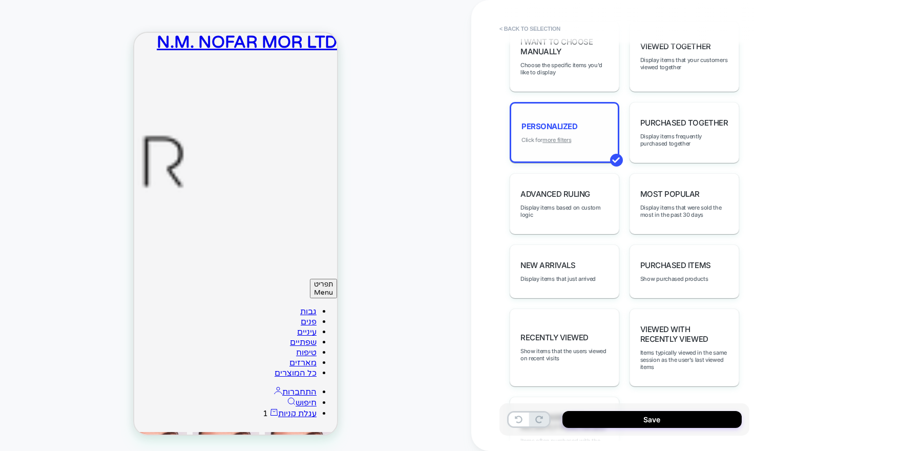
click at [555, 136] on u "more filters" at bounding box center [556, 139] width 29 height 7
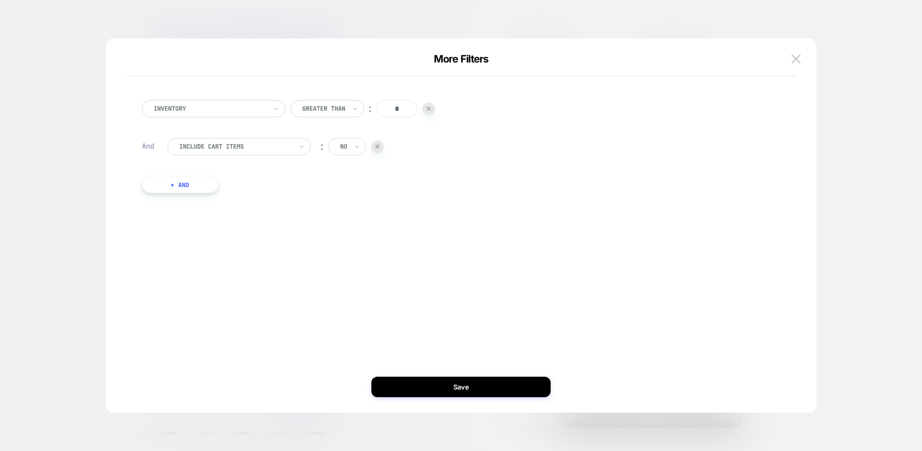
click at [203, 184] on button "+ And" at bounding box center [180, 184] width 77 height 17
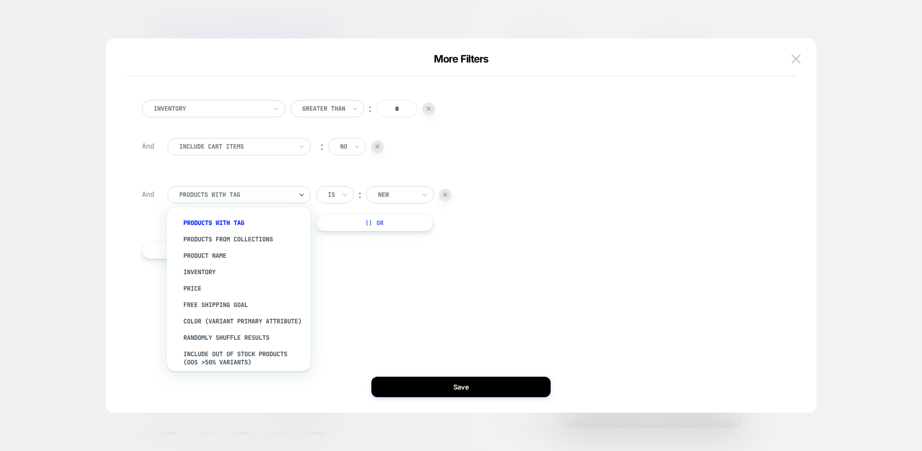
click at [213, 199] on div at bounding box center [235, 194] width 113 height 9
click at [200, 285] on div "Price" at bounding box center [243, 288] width 133 height 16
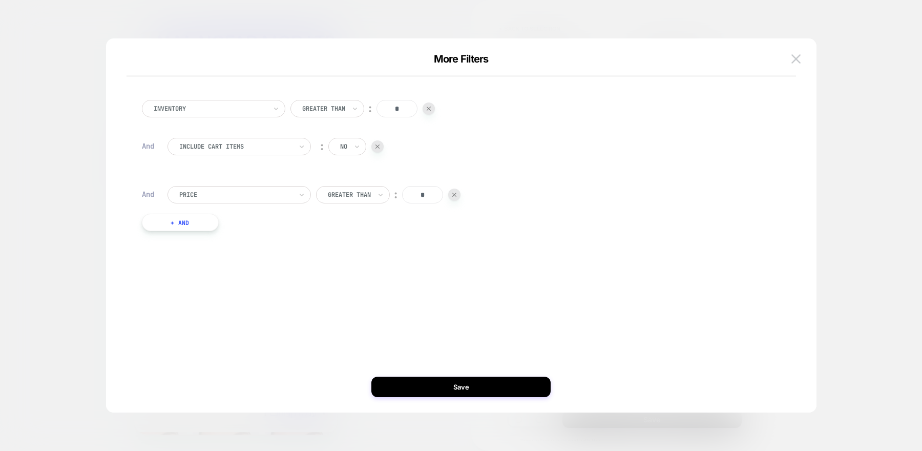
click at [364, 195] on div at bounding box center [349, 194] width 43 height 9
click at [342, 297] on div "Lower Than" at bounding box center [359, 288] width 67 height 16
click at [418, 194] on input "*" at bounding box center [415, 194] width 41 height 17
type input "***"
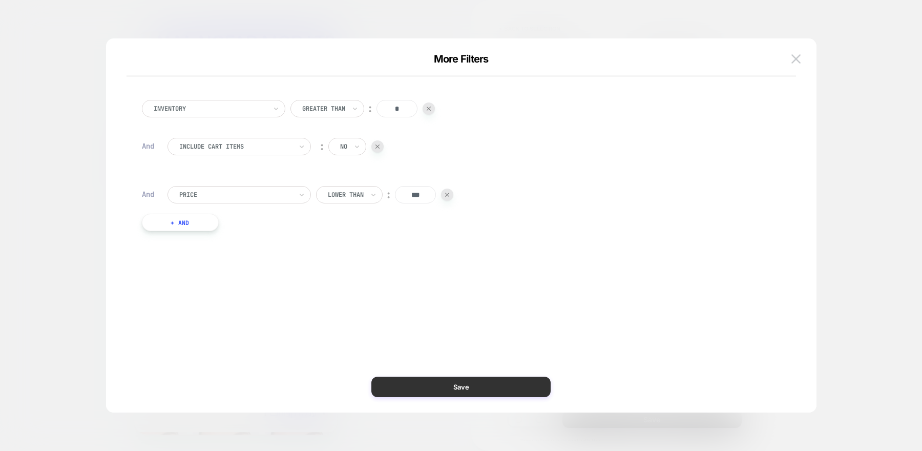
click at [475, 394] on button "Save" at bounding box center [460, 386] width 179 height 20
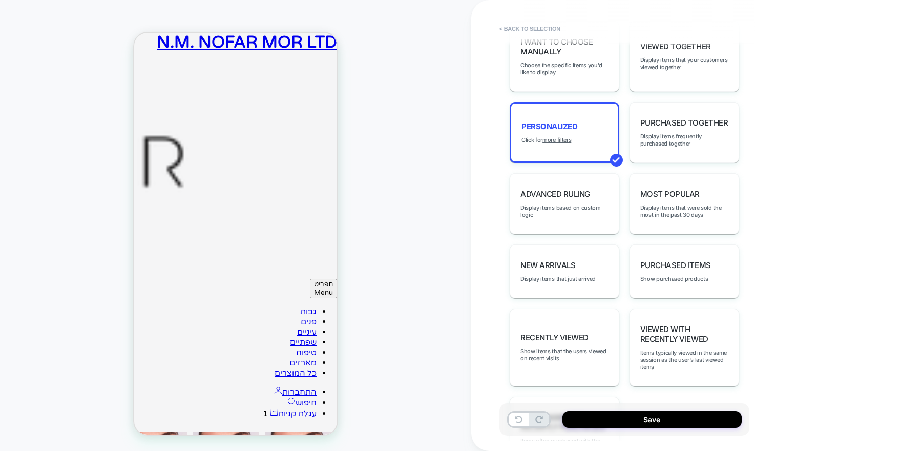
scroll to position [0, 0]
click at [555, 137] on u "more filters" at bounding box center [556, 139] width 29 height 7
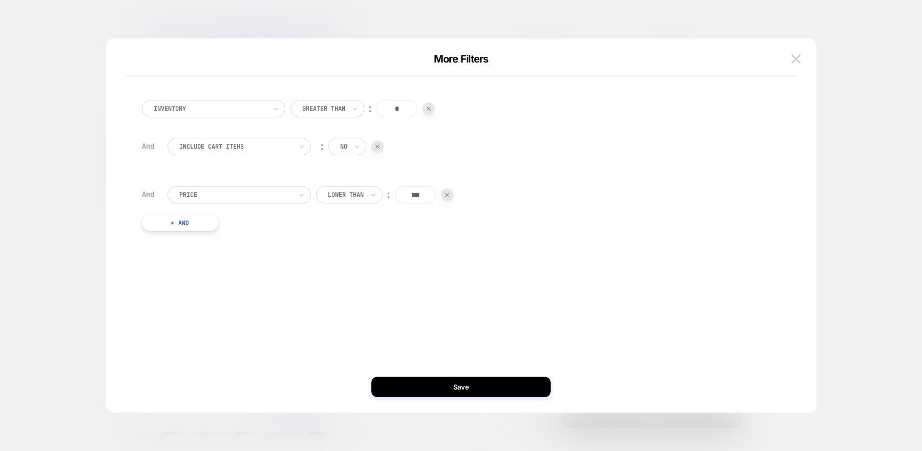
click at [200, 223] on button "+ And" at bounding box center [180, 222] width 77 height 17
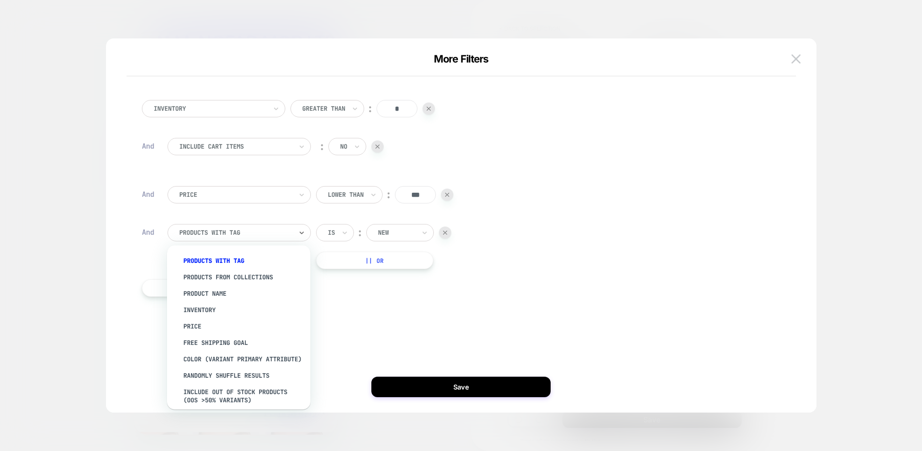
click at [261, 231] on div at bounding box center [235, 232] width 113 height 9
click at [222, 297] on div "Product Name" at bounding box center [243, 293] width 133 height 16
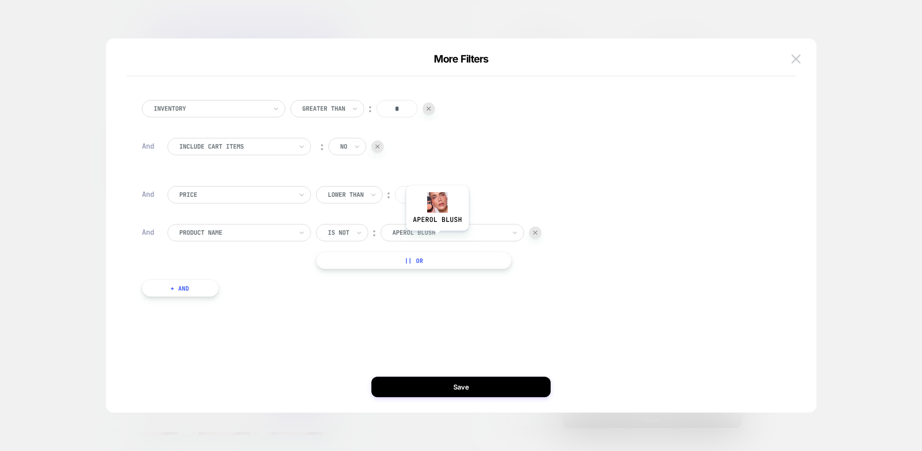
click at [436, 234] on div at bounding box center [448, 232] width 113 height 9
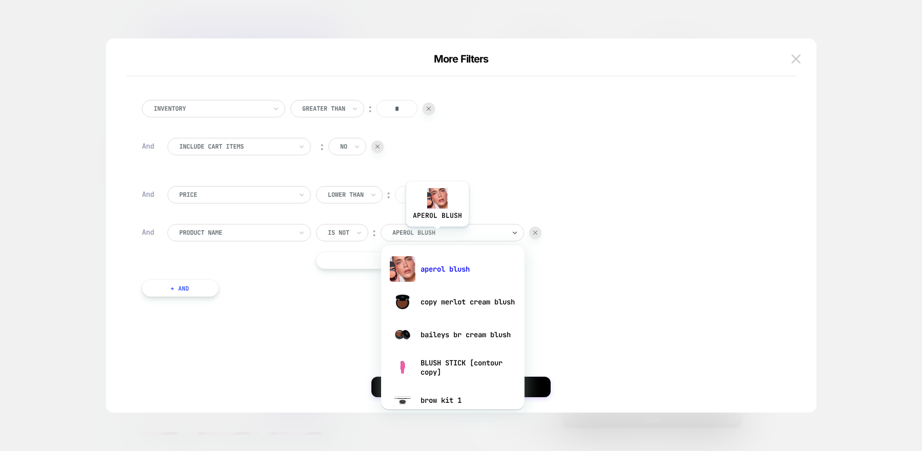
type input "*"
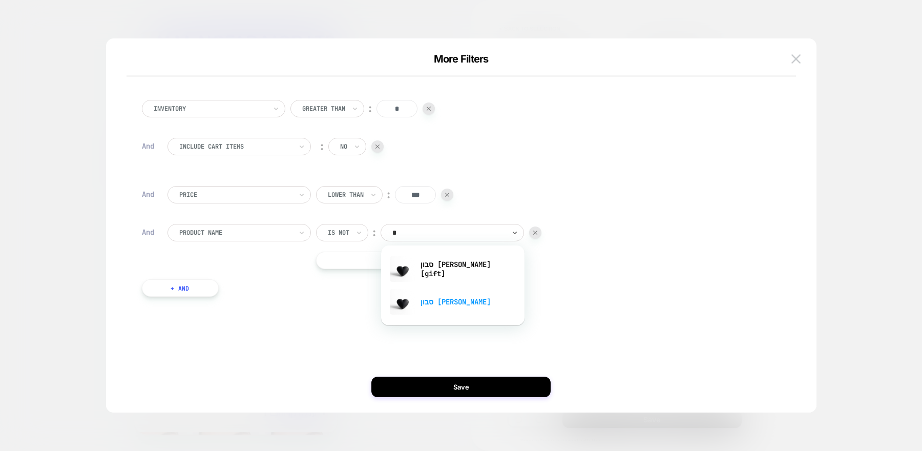
click at [445, 301] on div "סבון [PERSON_NAME]" at bounding box center [452, 301] width 133 height 33
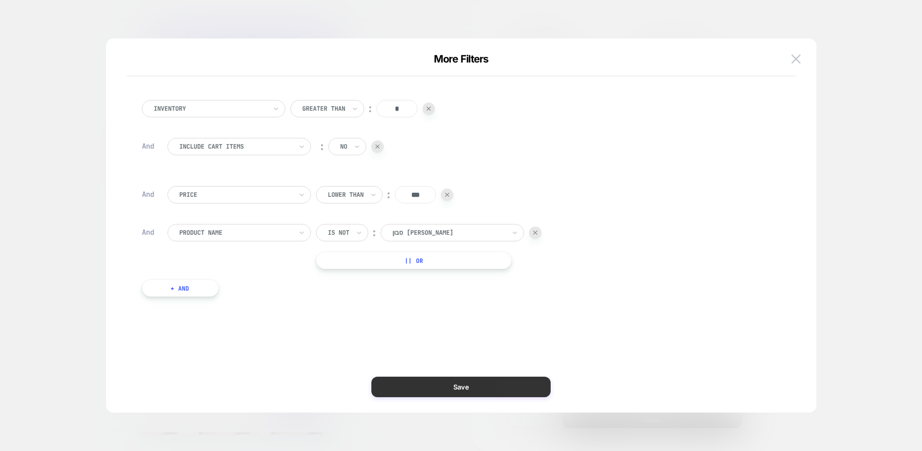
click at [443, 394] on button "Save" at bounding box center [460, 386] width 179 height 20
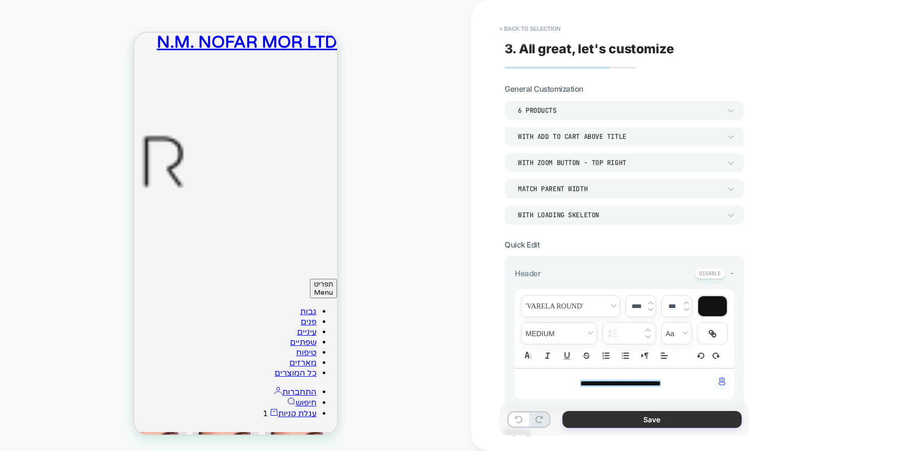
click at [630, 415] on button "Save" at bounding box center [651, 419] width 179 height 17
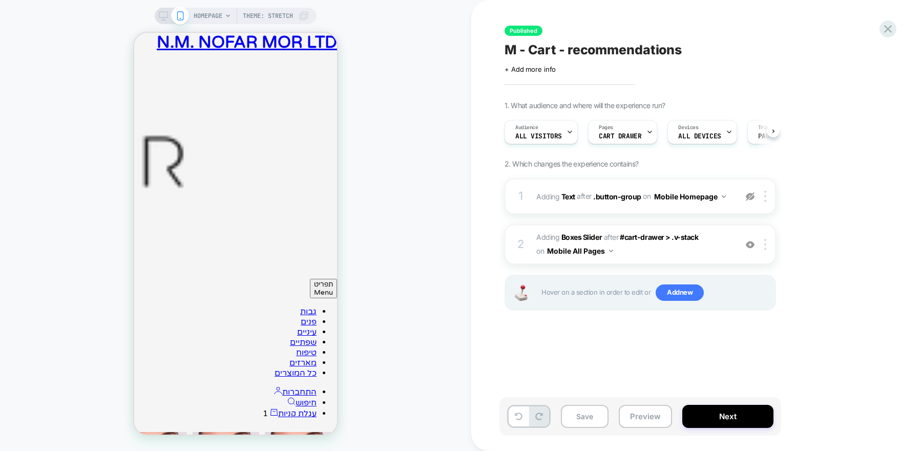
scroll to position [0, 1]
click at [716, 249] on span "#_loomi_addon_1756802627883 Adding Boxes Slider AFTER #cart-drawer > .v-stack #…" at bounding box center [633, 244] width 195 height 28
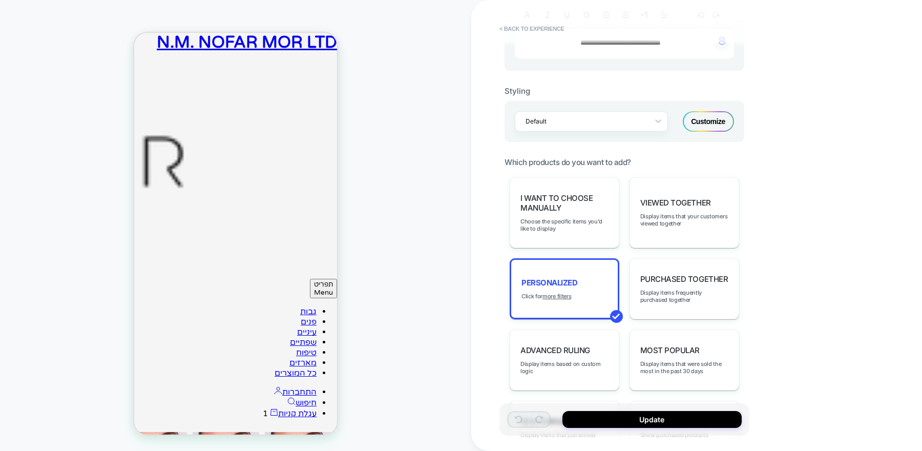
scroll to position [340, 0]
click at [722, 113] on div "Customize" at bounding box center [708, 122] width 51 height 20
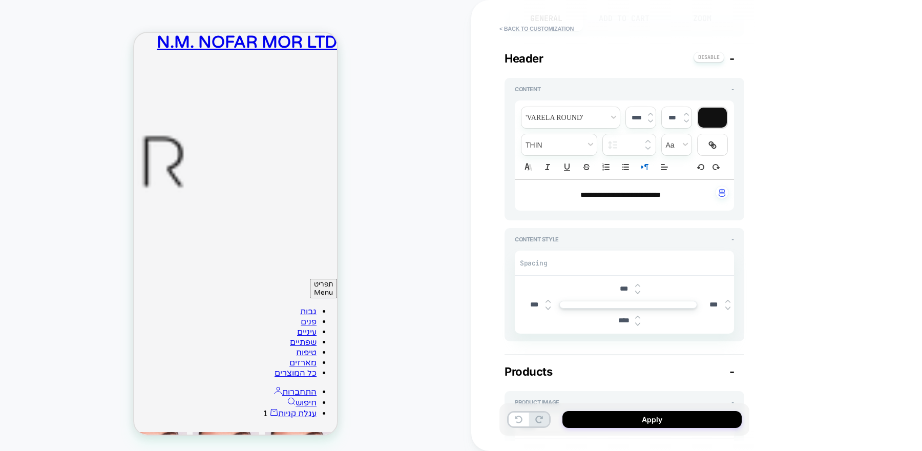
scroll to position [124, 0]
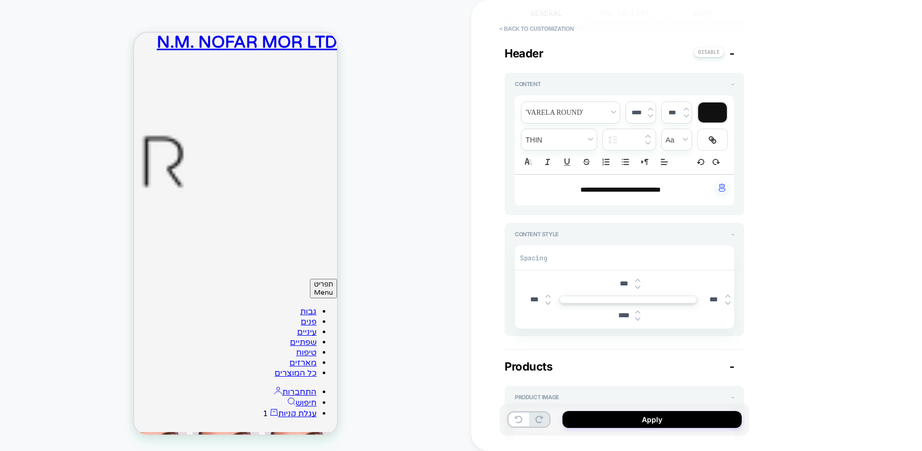
click at [639, 285] on img at bounding box center [637, 287] width 5 height 4
type textarea "*"
type input "****"
click at [639, 285] on img at bounding box center [637, 287] width 5 height 4
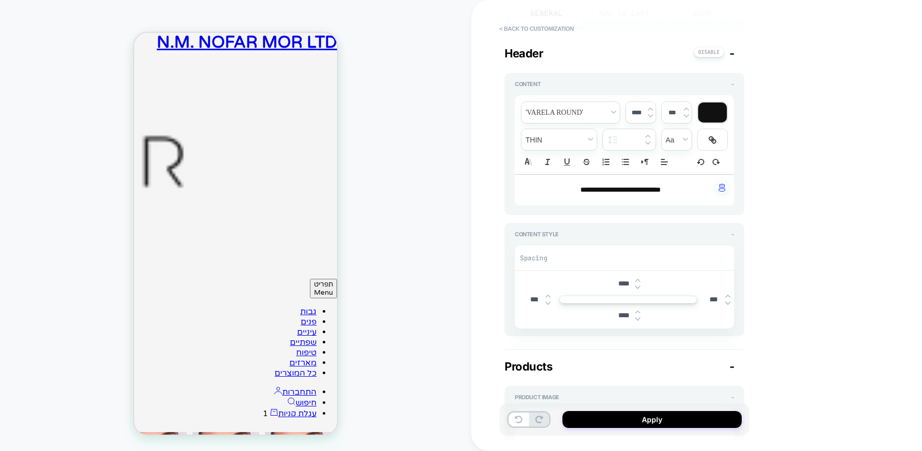
type textarea "*"
type input "****"
click at [636, 319] on img at bounding box center [637, 318] width 5 height 4
type textarea "*"
type input "****"
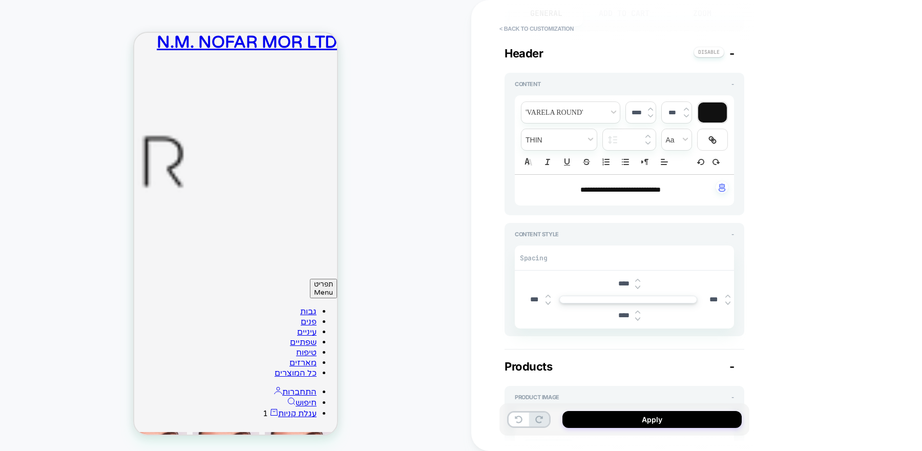
click at [637, 318] on img at bounding box center [637, 318] width 5 height 4
type textarea "*"
type input "****"
click at [637, 318] on img at bounding box center [637, 318] width 5 height 4
type textarea "*"
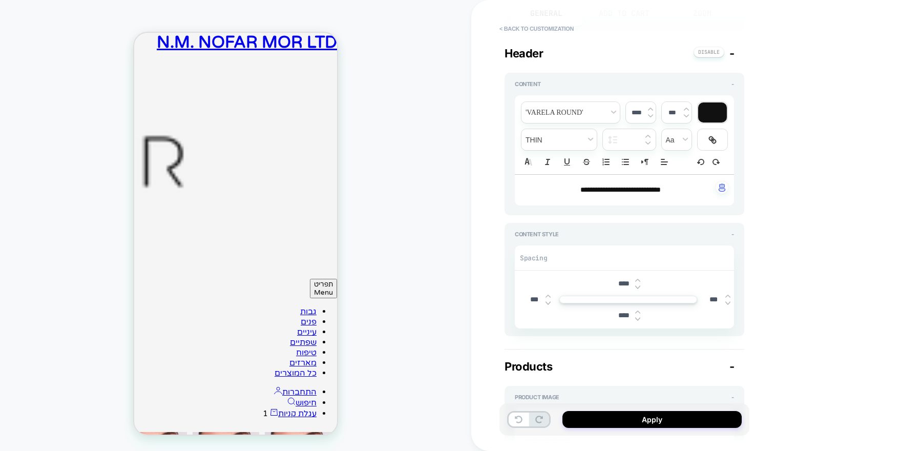
type input "****"
click at [637, 317] on img at bounding box center [637, 318] width 5 height 4
type textarea "*"
type input "****"
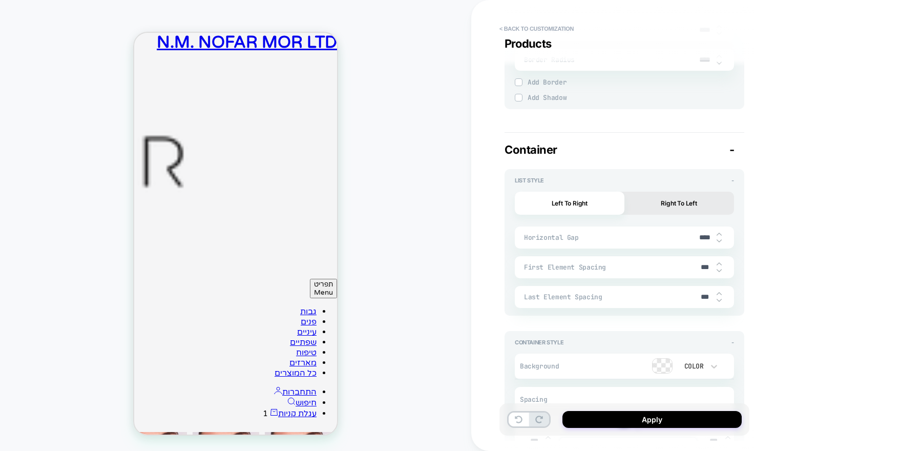
scroll to position [1724, 0]
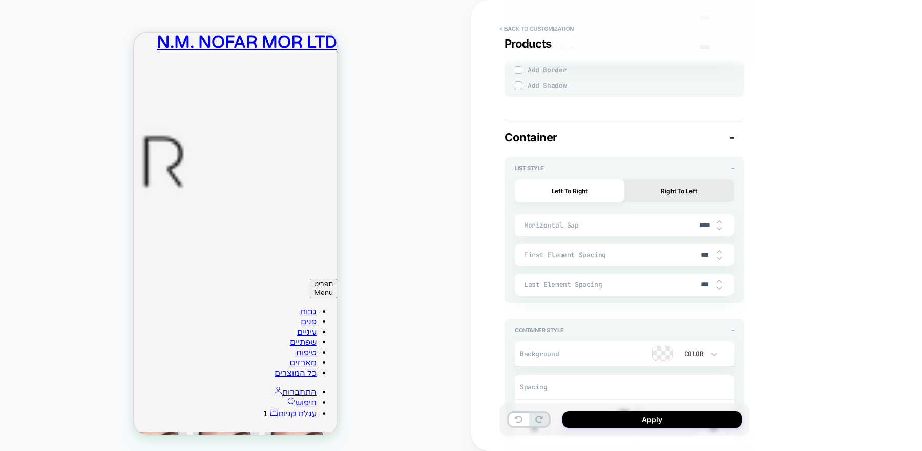
click at [660, 186] on button "Right To Left" at bounding box center [679, 190] width 110 height 23
click at [720, 226] on img at bounding box center [718, 228] width 5 height 4
type textarea "*"
type input "****"
click at [720, 226] on img at bounding box center [718, 228] width 5 height 4
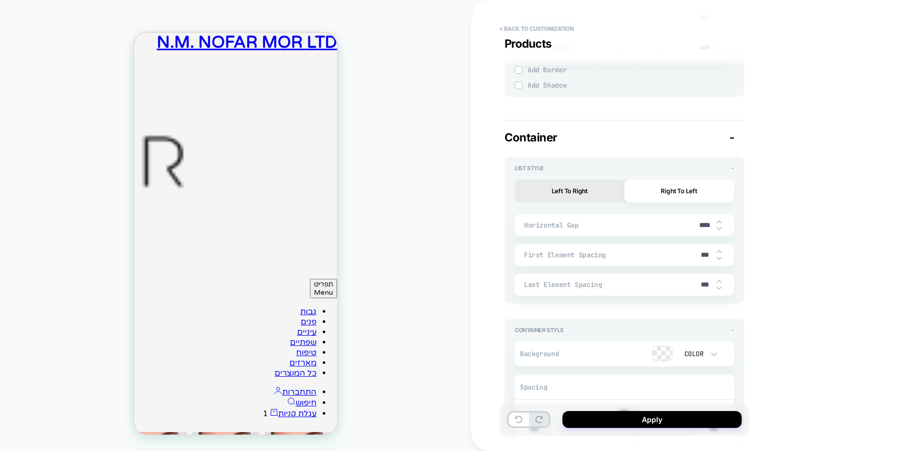
type textarea "*"
type input "****"
click at [720, 226] on img at bounding box center [718, 228] width 5 height 4
type textarea "*"
type input "****"
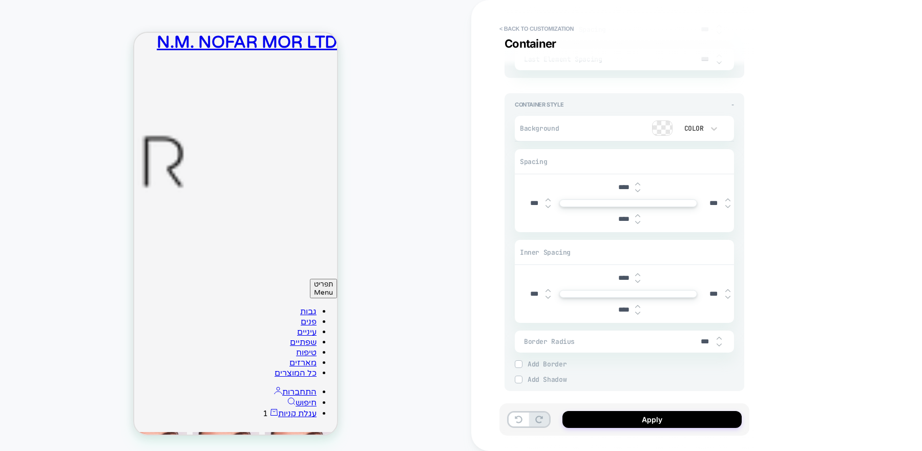
scroll to position [1959, 0]
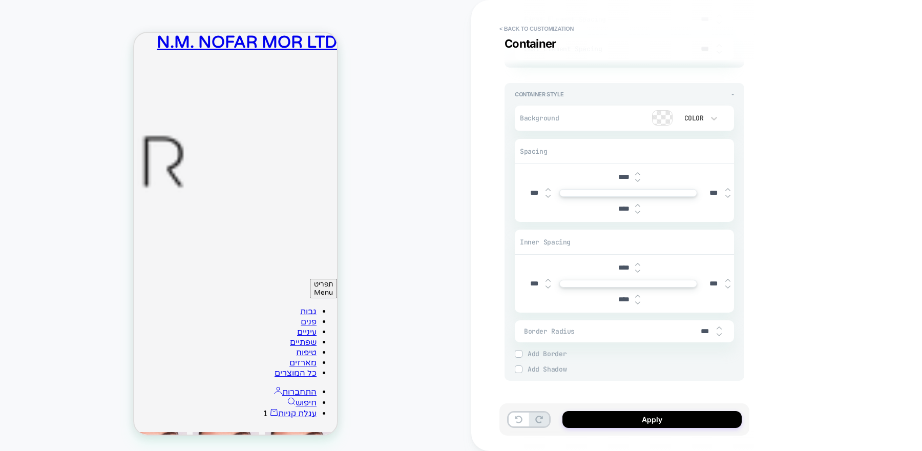
click at [637, 178] on img at bounding box center [637, 180] width 5 height 4
type textarea "*"
type input "****"
type textarea "*"
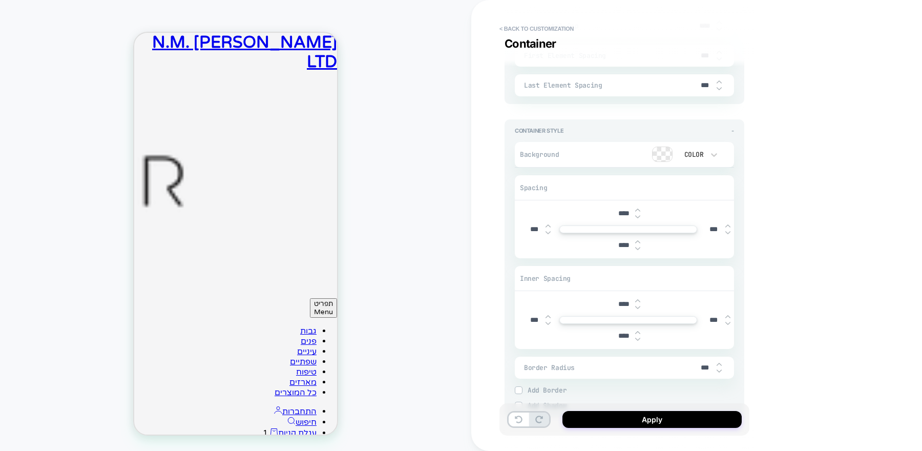
scroll to position [1959, 0]
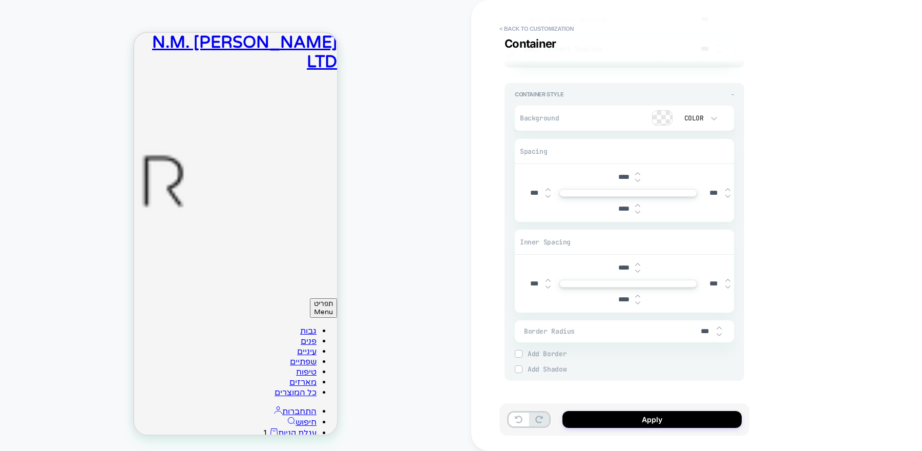
click at [518, 351] on img at bounding box center [518, 353] width 5 height 5
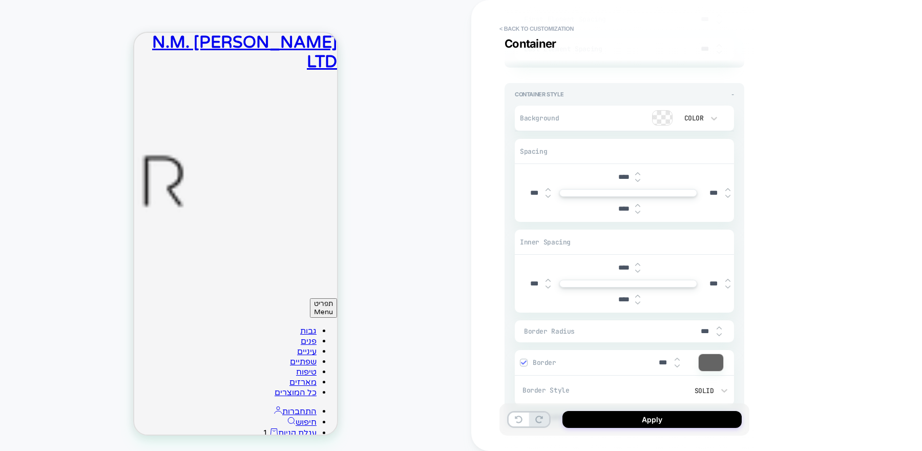
click at [524, 360] on img at bounding box center [523, 362] width 5 height 5
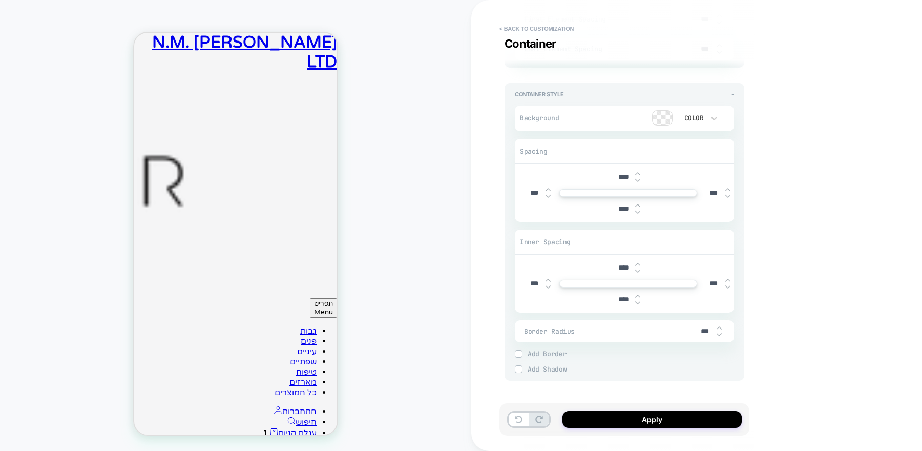
click at [523, 365] on div "Add Shadow" at bounding box center [624, 369] width 219 height 8
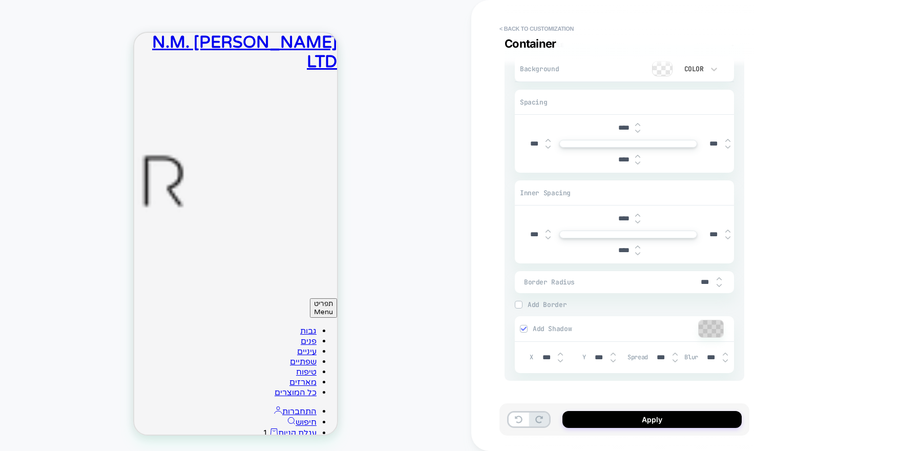
click at [524, 323] on div "Add Shadow" at bounding box center [622, 328] width 204 height 10
click at [526, 326] on img at bounding box center [523, 328] width 5 height 5
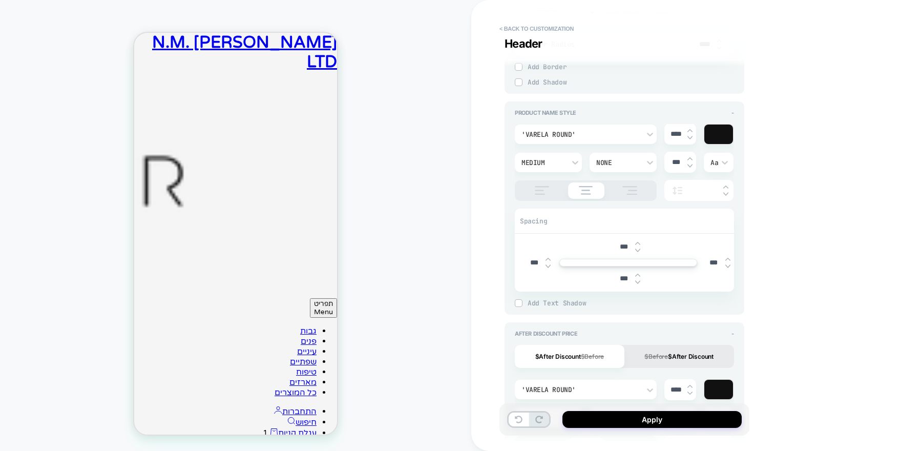
scroll to position [0, 0]
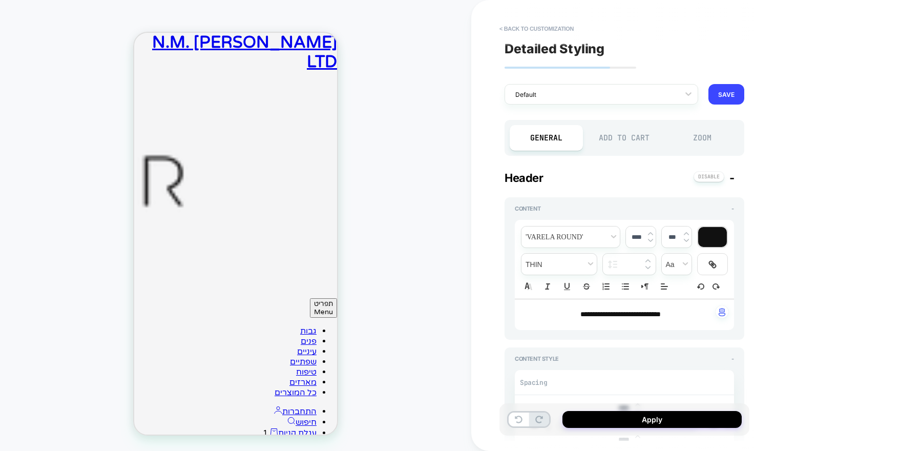
type textarea "*"
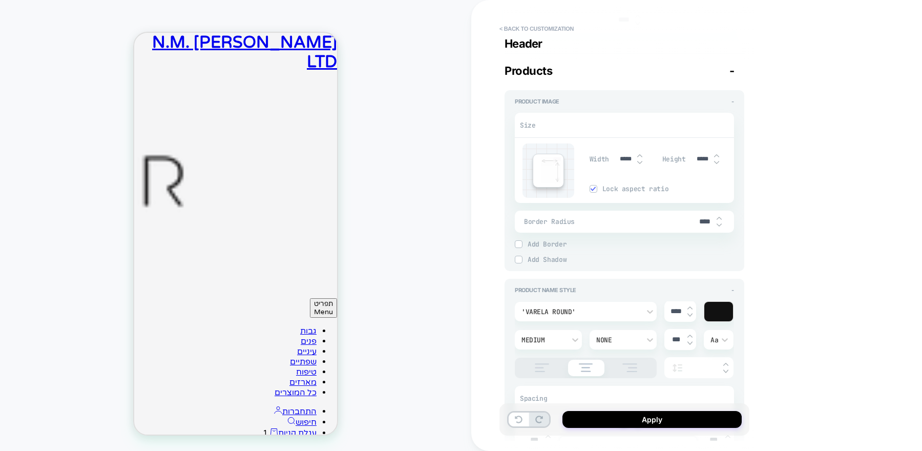
scroll to position [424, 0]
click at [638, 157] on img at bounding box center [639, 159] width 5 height 4
type input "*****"
type textarea "*"
type input "*****"
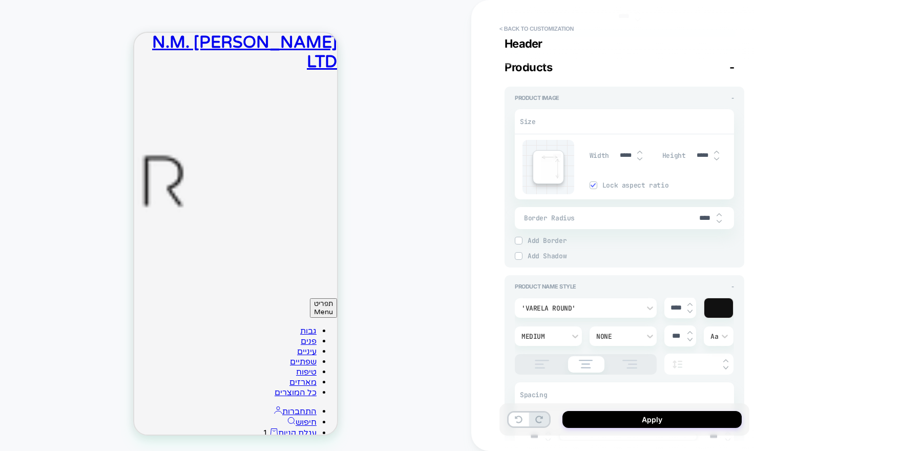
type textarea "*"
click at [639, 157] on img at bounding box center [639, 159] width 5 height 4
type input "*****"
type textarea "*"
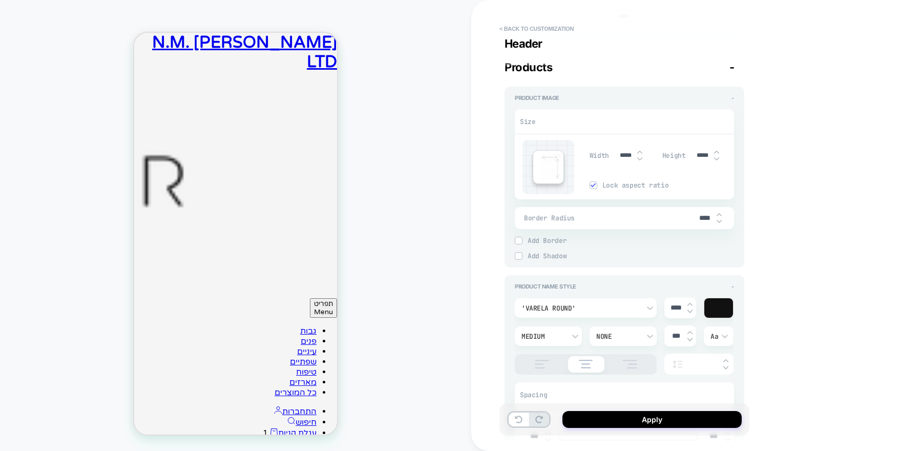
type input "*****"
type textarea "*"
click at [639, 157] on img at bounding box center [639, 159] width 5 height 4
type input "*****"
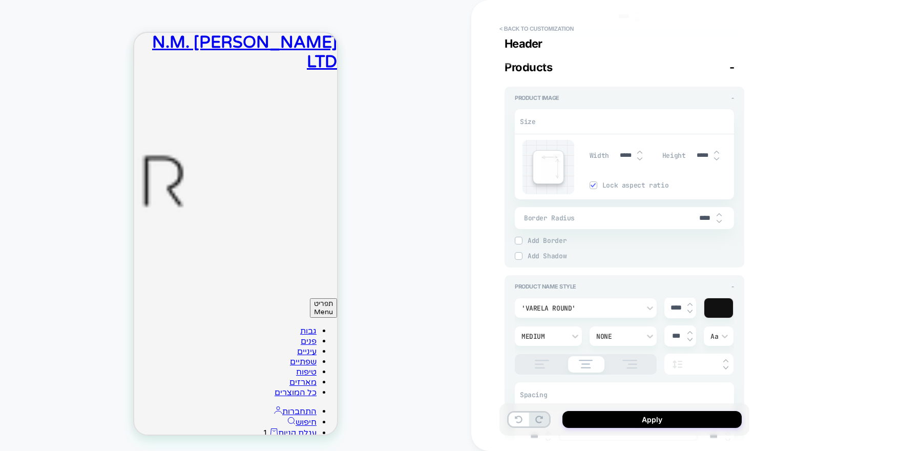
type textarea "*"
type input "*****"
type textarea "*"
click at [639, 157] on img at bounding box center [639, 159] width 5 height 4
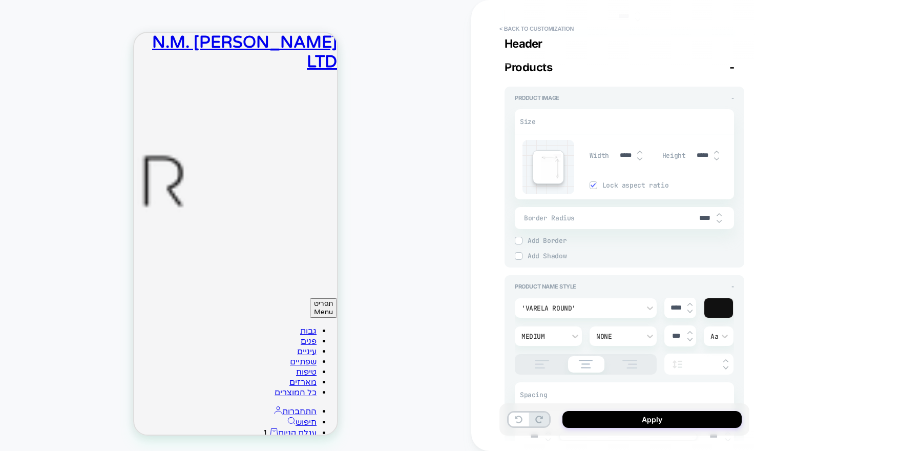
type input "*****"
type textarea "*"
type input "*****"
type textarea "*"
click at [639, 157] on img at bounding box center [639, 159] width 5 height 4
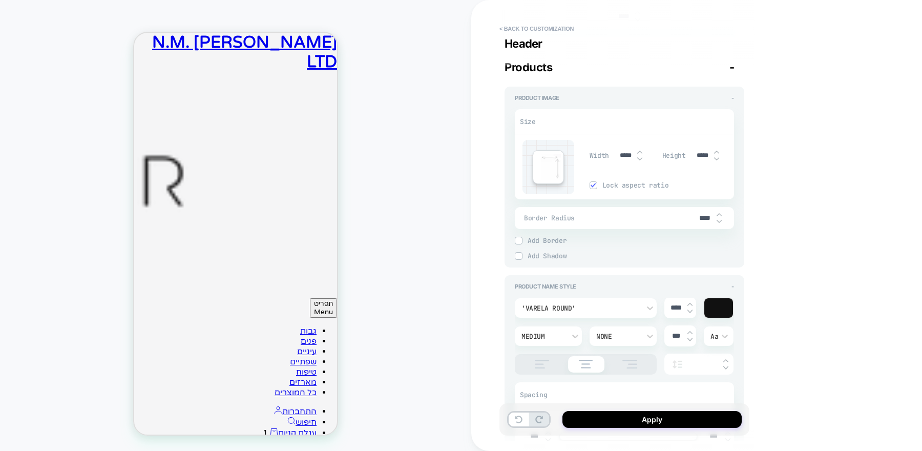
type input "*****"
type textarea "*"
type input "*****"
type textarea "*"
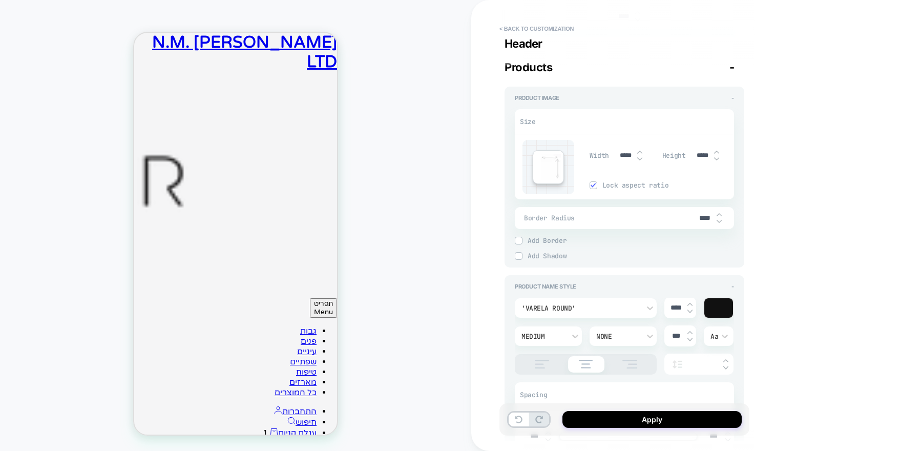
scroll to position [9, 0]
click at [639, 157] on img at bounding box center [639, 159] width 5 height 4
type input "*****"
type textarea "*"
type input "*****"
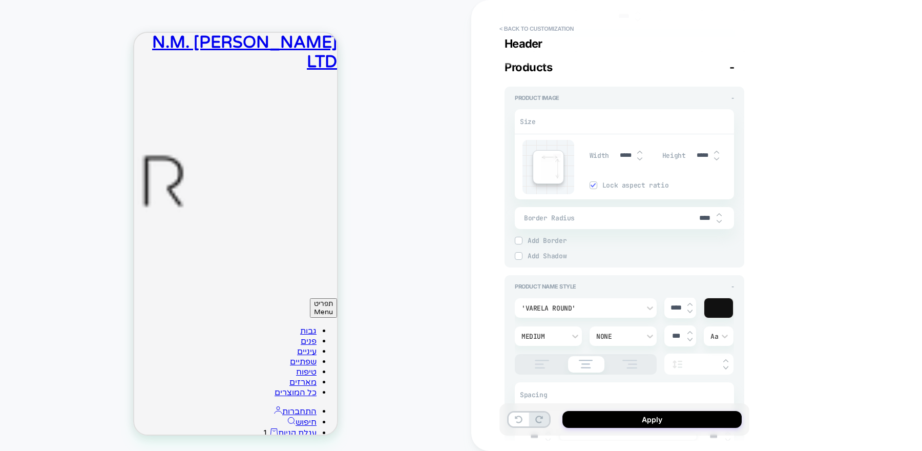
type textarea "*"
click at [640, 157] on img at bounding box center [639, 159] width 5 height 4
type input "*****"
type textarea "*"
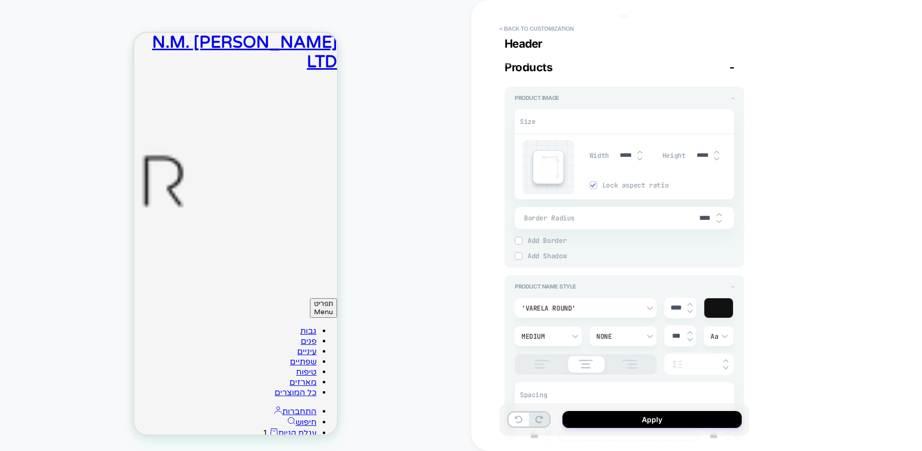
type input "*****"
type textarea "*"
click at [640, 157] on img at bounding box center [639, 159] width 5 height 4
type input "*****"
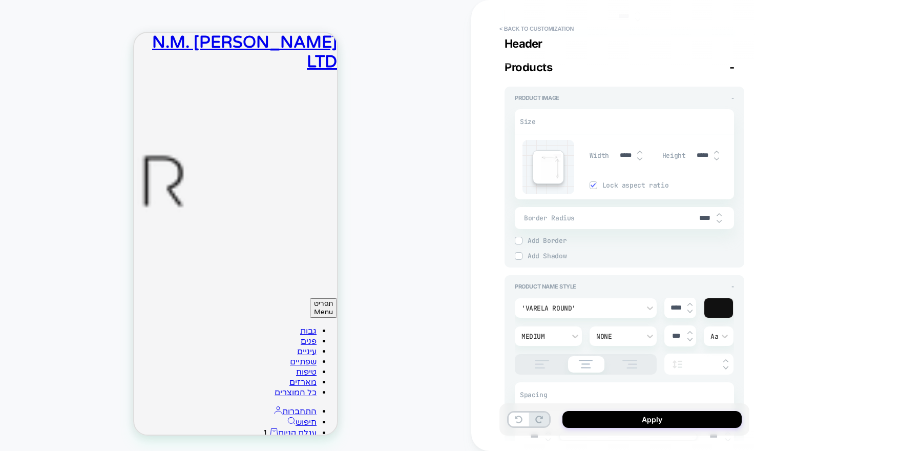
type textarea "*"
type input "*****"
type textarea "*"
click at [640, 157] on img at bounding box center [639, 159] width 5 height 4
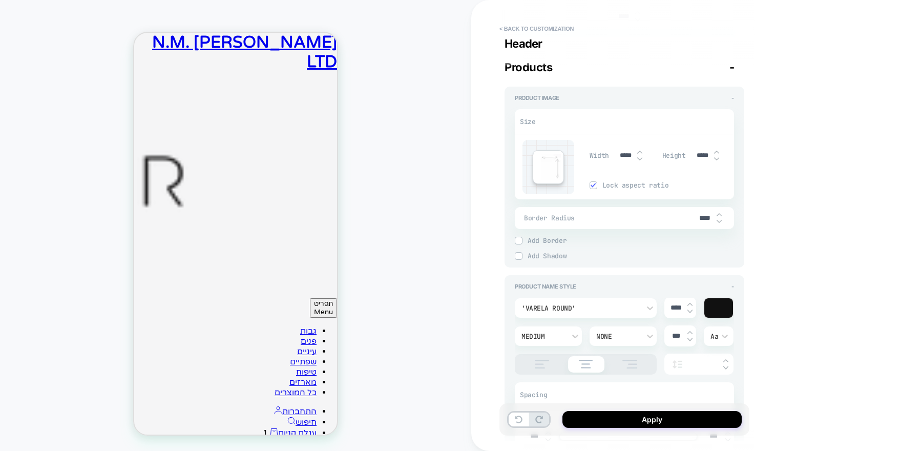
type input "*****"
type textarea "*"
type input "*****"
type textarea "*"
click at [640, 157] on img at bounding box center [639, 159] width 5 height 4
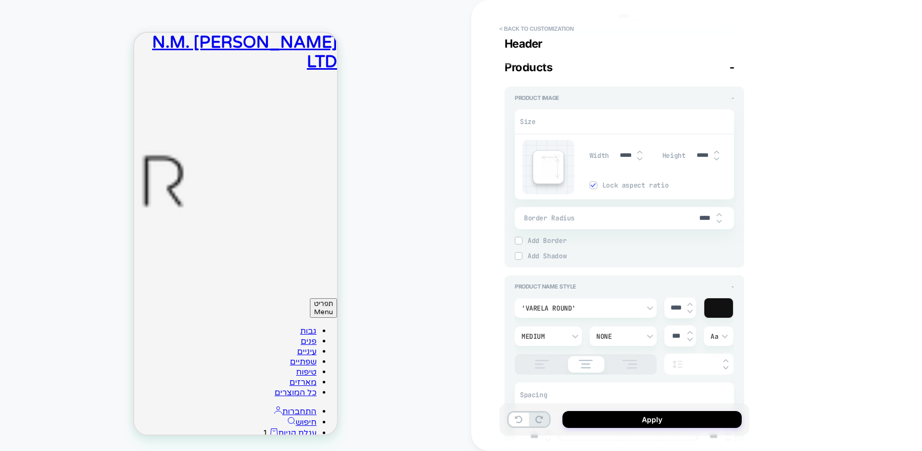
type input "*****"
type textarea "*"
click at [640, 157] on img at bounding box center [639, 159] width 5 height 4
type input "*****"
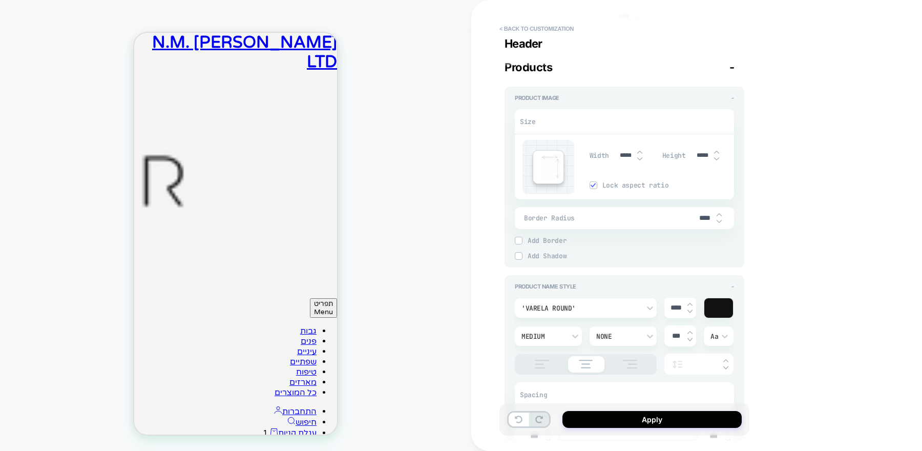
type textarea "*"
click at [640, 157] on img at bounding box center [639, 159] width 5 height 4
type input "*****"
type textarea "*"
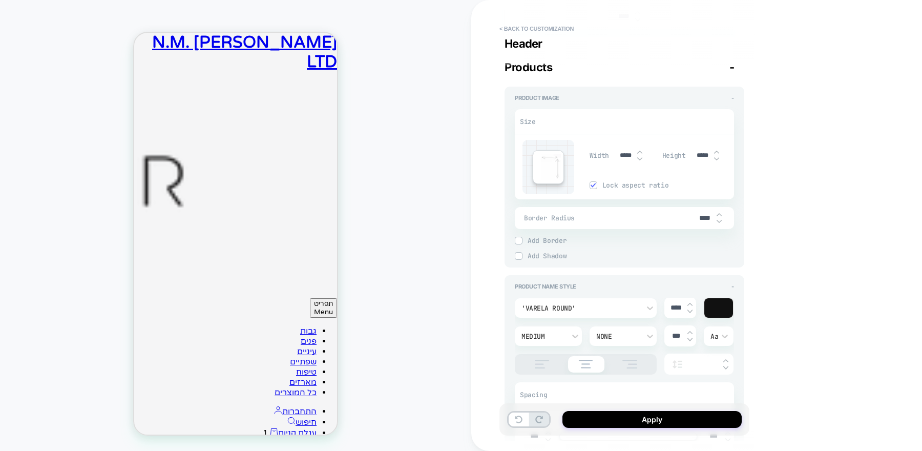
type input "*****"
type textarea "*"
click at [640, 157] on img at bounding box center [639, 159] width 5 height 4
type input "*****"
type textarea "*"
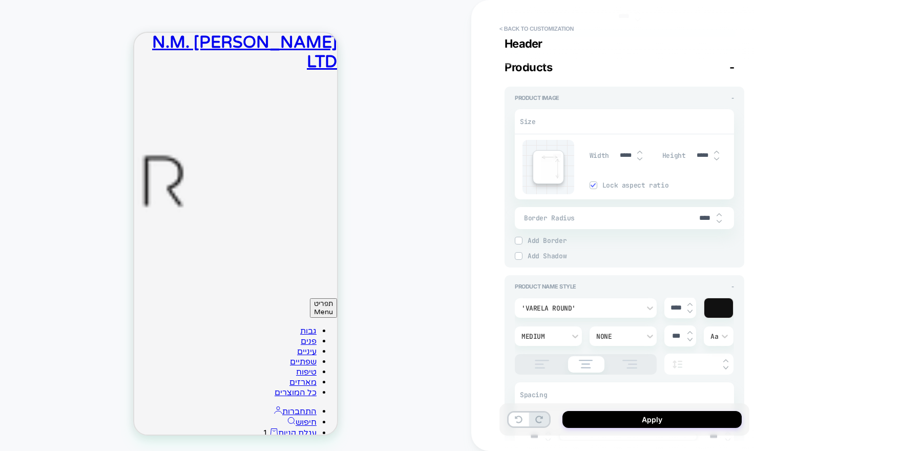
type input "*****"
type textarea "*"
click at [640, 157] on img at bounding box center [639, 159] width 5 height 4
type input "*****"
type textarea "*"
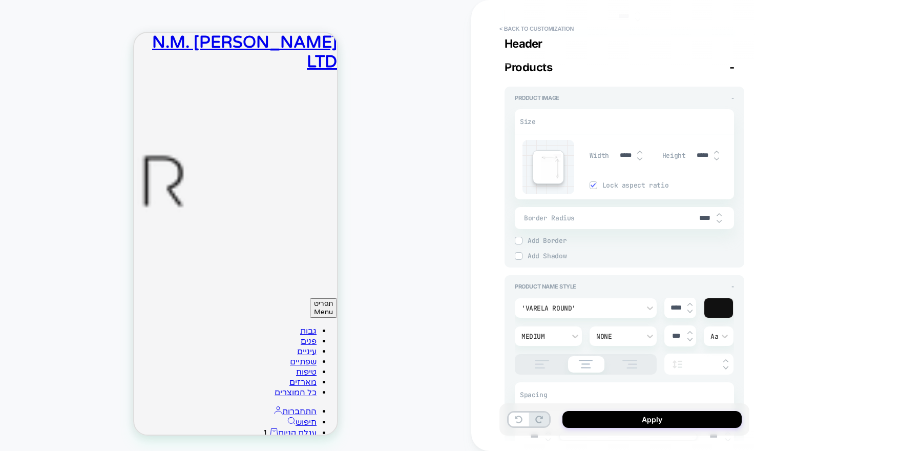
type input "*****"
type textarea "*"
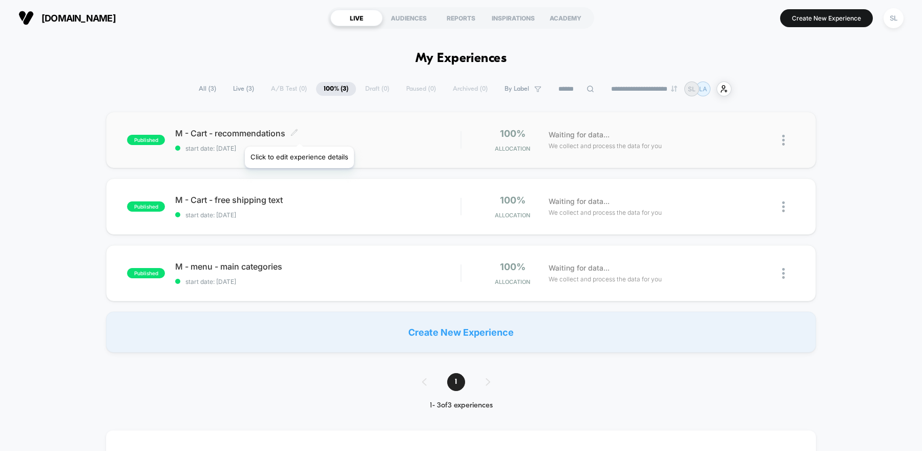
click at [298, 134] on icon at bounding box center [294, 133] width 8 height 8
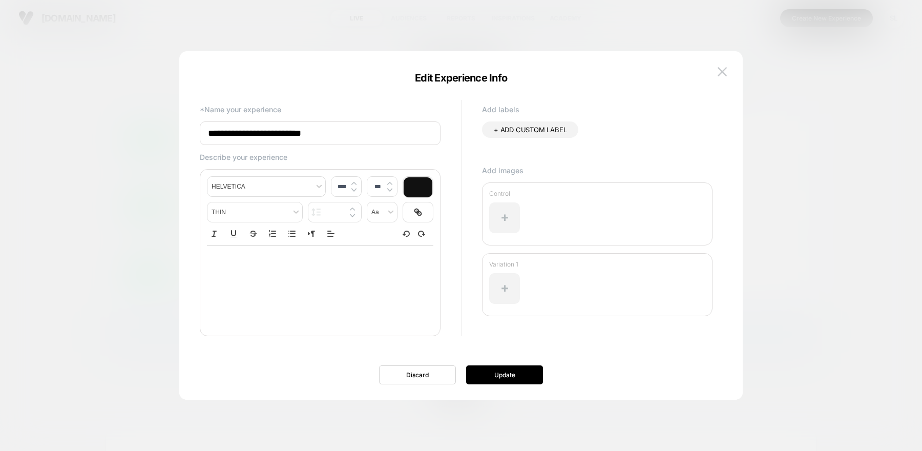
drag, startPoint x: 345, startPoint y: 138, endPoint x: 254, endPoint y: 135, distance: 91.2
click at [254, 136] on input "**********" at bounding box center [320, 133] width 241 height 24
type input "**********"
click at [502, 370] on button "Update" at bounding box center [504, 374] width 77 height 19
